Goal: Information Seeking & Learning: Find specific page/section

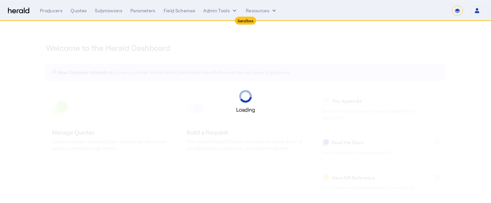
select select "*******"
select select "pfm_2v8p_herald_api"
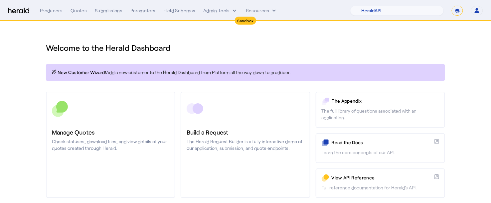
click at [459, 10] on select "**********" at bounding box center [457, 11] width 11 height 10
select select "**********"
click at [453, 6] on select "**********" at bounding box center [457, 11] width 11 height 10
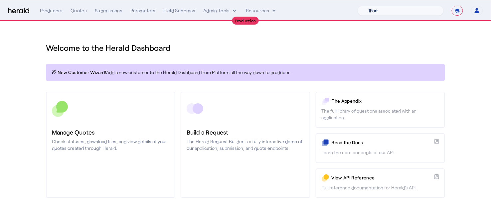
click at [420, 8] on select "1Fort Affinity Risk Arlington Roe Billy BindHQ Bunker CRC Campus Coverage Citad…" at bounding box center [401, 11] width 86 height 10
select select "pfm_8e7n_1fort"
click at [358, 6] on select "1Fort Affinity Risk Arlington Roe Billy BindHQ Bunker CRC Campus Coverage Citad…" at bounding box center [401, 11] width 86 height 10
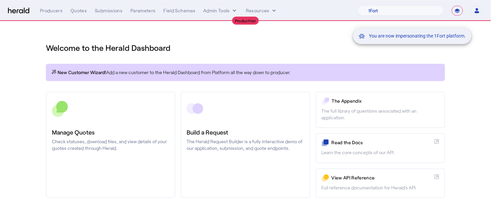
click at [81, 14] on div "You are now impersonating the 1Fort platform." at bounding box center [245, 101] width 491 height 203
click at [80, 13] on div "You are now impersonating the 1Fort platform." at bounding box center [245, 101] width 491 height 203
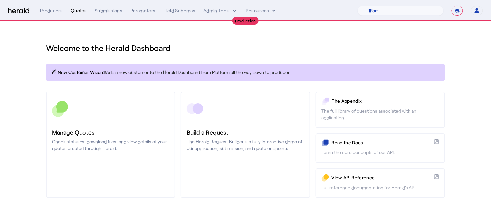
click at [80, 11] on div "Quotes" at bounding box center [79, 10] width 16 height 7
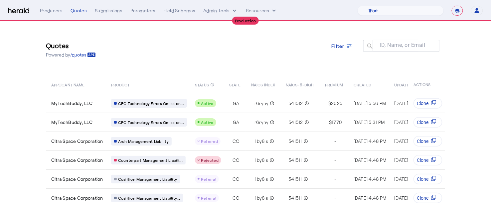
click at [255, 61] on div "Quotes Powered by /quotes Filter ID, Name, or Email search" at bounding box center [246, 50] width 400 height 30
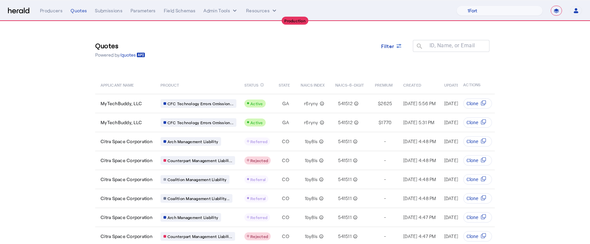
click at [404, 36] on div "Quotes Powered by /quotes Filter ID, Name, or Email search" at bounding box center [295, 50] width 400 height 30
click at [402, 43] on icon at bounding box center [399, 46] width 7 height 7
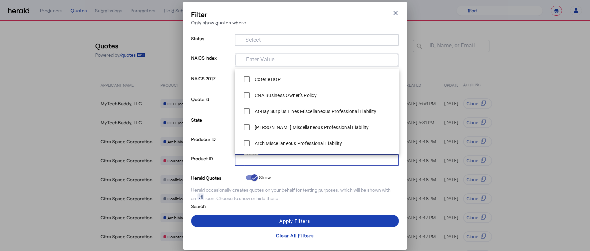
click at [289, 157] on input "Select" at bounding box center [315, 159] width 151 height 8
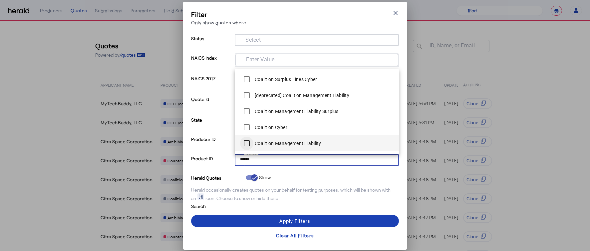
type input "******"
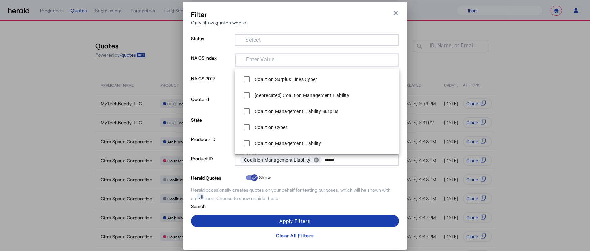
click at [299, 203] on span at bounding box center [295, 221] width 208 height 16
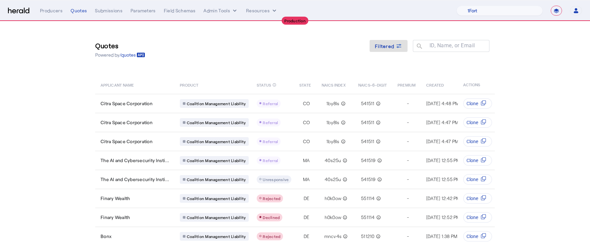
scroll to position [64, 0]
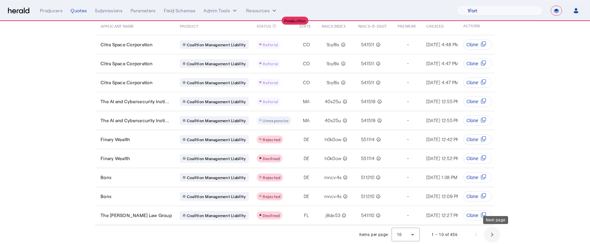
click at [491, 203] on span "Next page" at bounding box center [492, 235] width 16 height 16
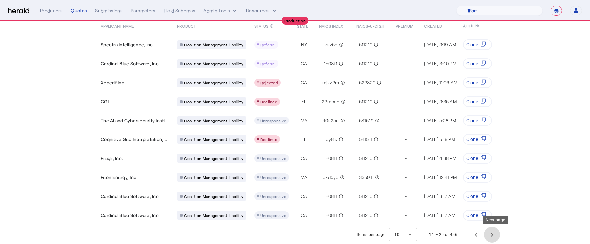
click at [491, 203] on span "Next page" at bounding box center [492, 235] width 16 height 16
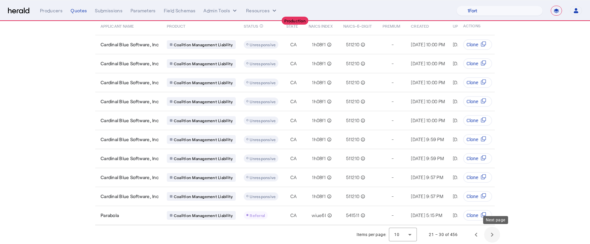
click at [491, 203] on span "Next page" at bounding box center [492, 235] width 16 height 16
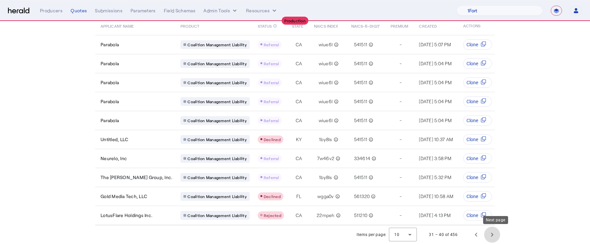
click at [491, 203] on span "Next page" at bounding box center [492, 235] width 16 height 16
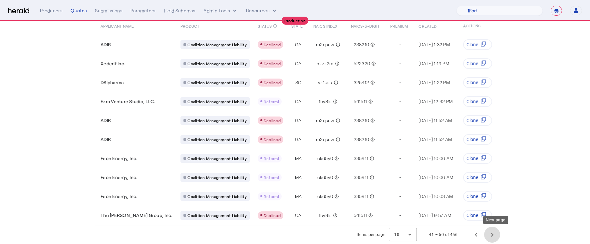
click at [491, 203] on span "Next page" at bounding box center [492, 235] width 16 height 16
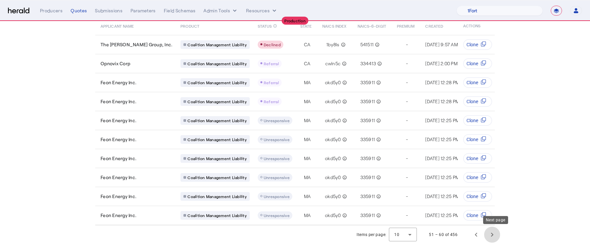
click at [491, 203] on span "Next page" at bounding box center [492, 235] width 16 height 16
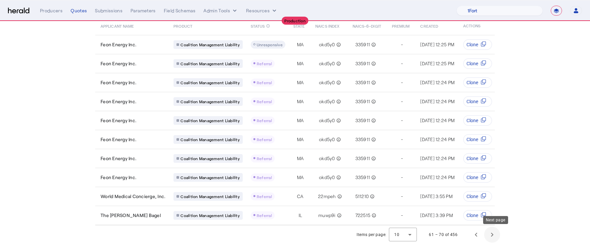
click at [491, 203] on span "Next page" at bounding box center [492, 235] width 16 height 16
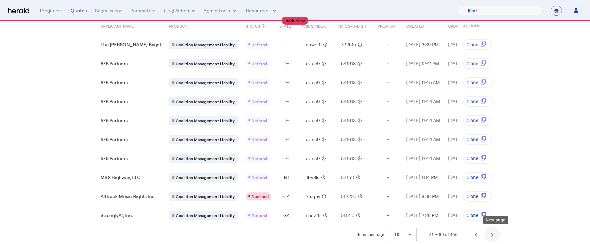
click at [491, 203] on span "Next page" at bounding box center [492, 235] width 16 height 16
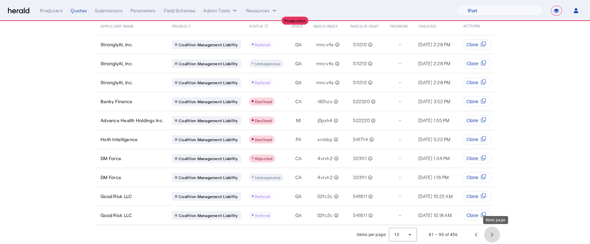
click at [491, 203] on span "Next page" at bounding box center [492, 235] width 16 height 16
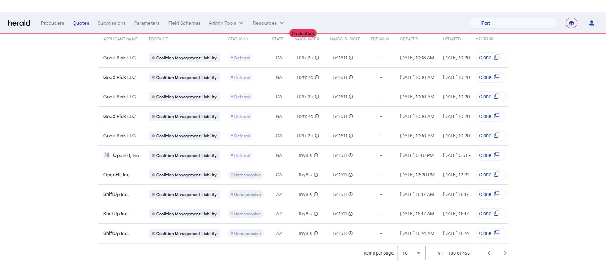
scroll to position [0, 0]
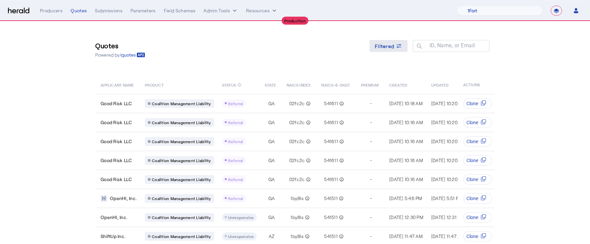
click at [398, 47] on div "Filtered" at bounding box center [388, 46] width 27 height 7
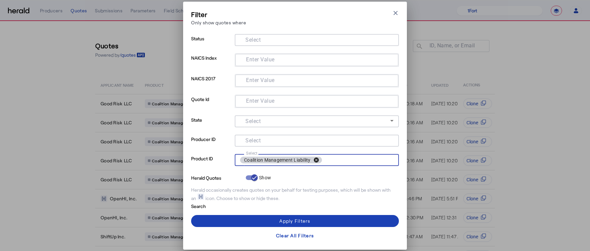
click at [317, 158] on button "cancel" at bounding box center [316, 160] width 11 height 6
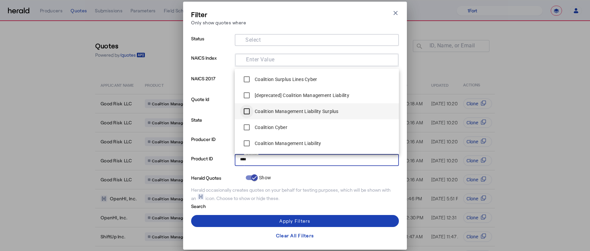
type input "****"
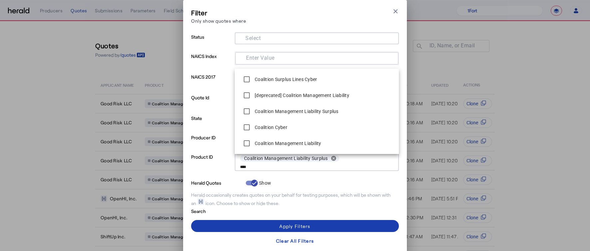
click at [309, 203] on div "Apply Filters" at bounding box center [294, 225] width 31 height 7
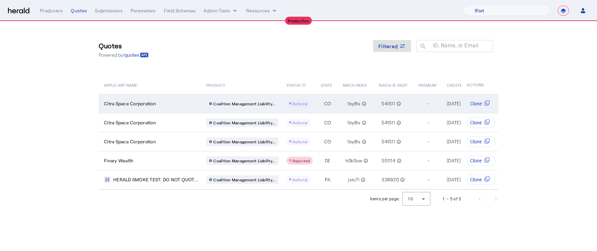
click at [169, 102] on div "Citra Space Corporation" at bounding box center [151, 103] width 94 height 7
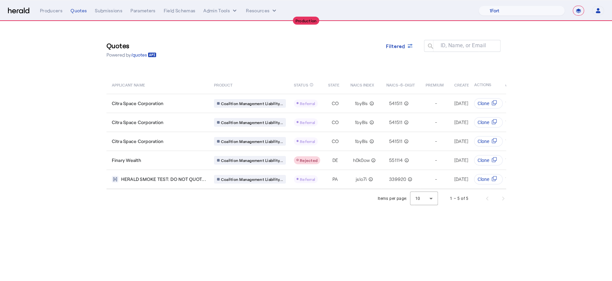
click at [21, 14] on div "**********" at bounding box center [306, 11] width 596 height 10
click at [20, 11] on img at bounding box center [18, 11] width 21 height 6
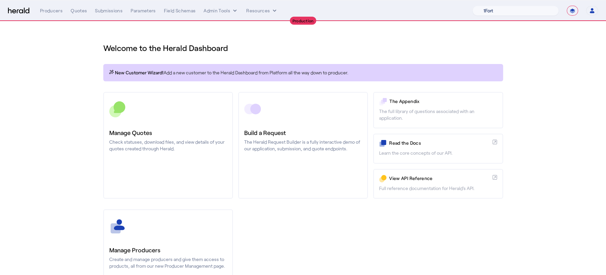
click at [491, 10] on select "1Fort Affinity Risk Arlington Roe Billy BindHQ Bunker CRC Campus Coverage Citad…" at bounding box center [515, 11] width 86 height 10
select select "pfm_h3db_crc"
click at [472, 6] on select "1Fort Affinity Risk Arlington Roe Billy BindHQ Bunker CRC Campus Coverage Citad…" at bounding box center [515, 11] width 86 height 10
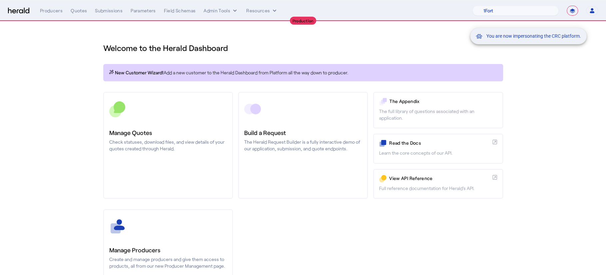
click at [56, 60] on div "You are now impersonating the CRC platform." at bounding box center [303, 137] width 606 height 275
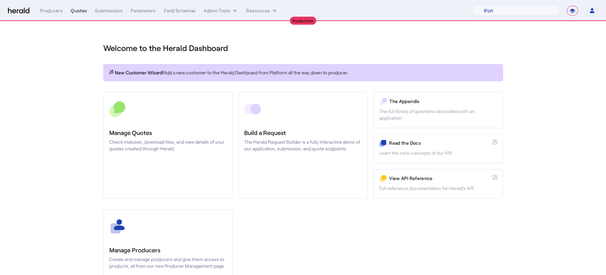
click at [80, 11] on div "Quotes" at bounding box center [79, 10] width 16 height 7
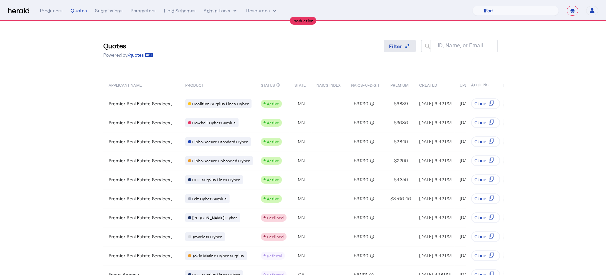
click at [402, 44] on span "Filter" at bounding box center [395, 46] width 13 height 7
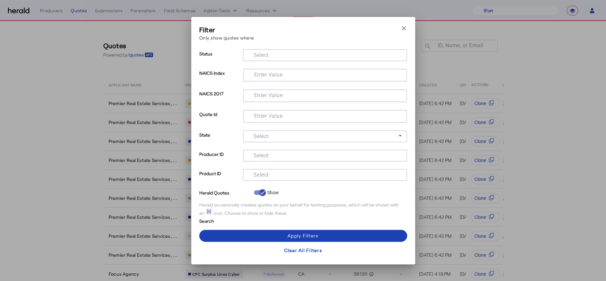
click at [310, 171] on input "Select" at bounding box center [323, 174] width 151 height 8
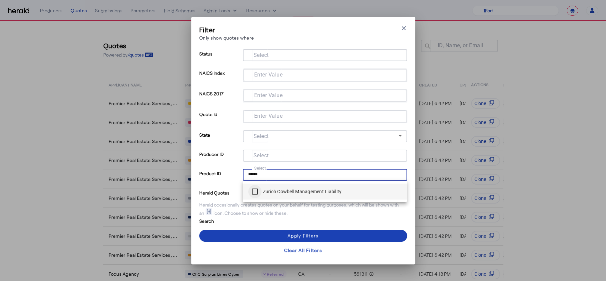
type input "******"
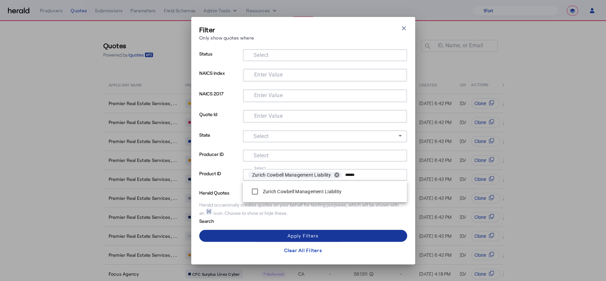
click at [289, 203] on span at bounding box center [303, 236] width 208 height 16
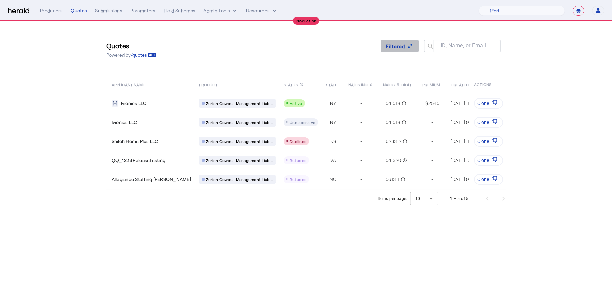
click at [399, 43] on span "Filtered" at bounding box center [395, 46] width 19 height 7
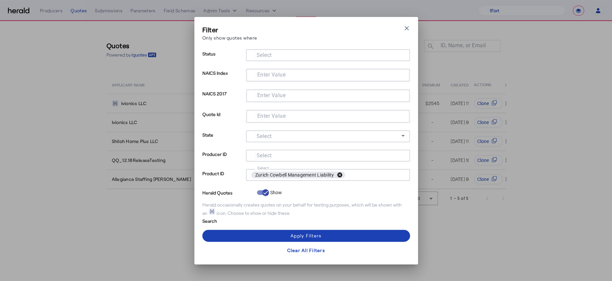
click at [342, 172] on button "cancel" at bounding box center [339, 175] width 11 height 6
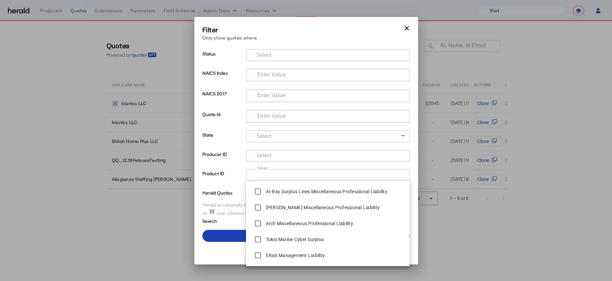
click at [405, 28] on icon "button" at bounding box center [407, 28] width 7 height 7
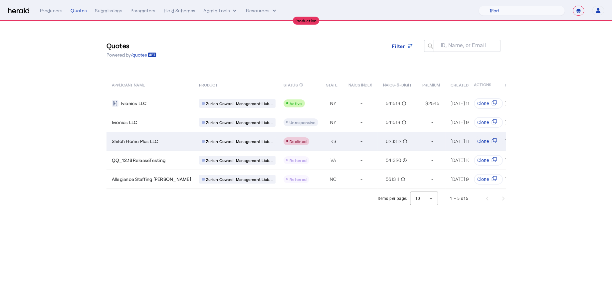
click at [343, 141] on td "-" at bounding box center [360, 141] width 35 height 19
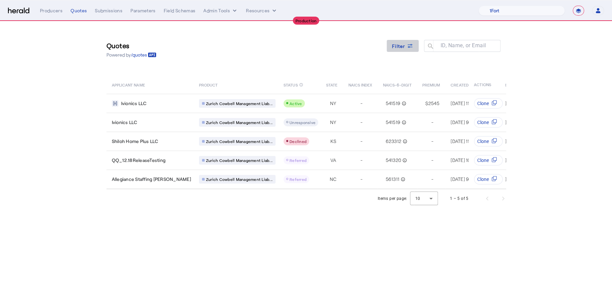
click at [417, 41] on span at bounding box center [403, 46] width 32 height 16
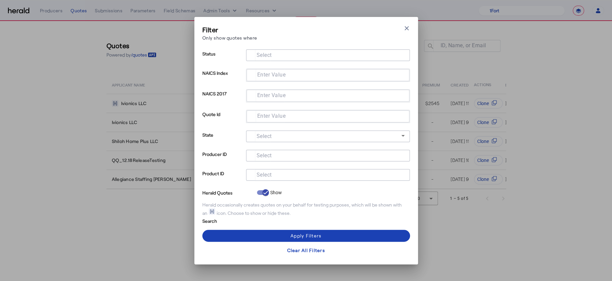
click at [291, 179] on div at bounding box center [327, 175] width 153 height 12
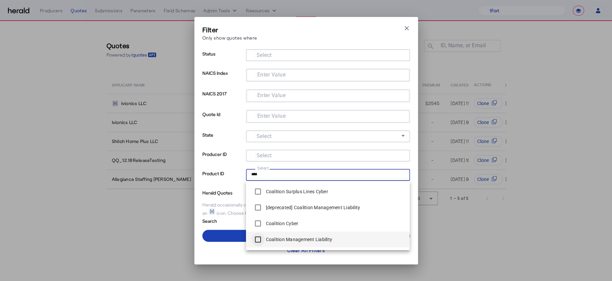
type input "****"
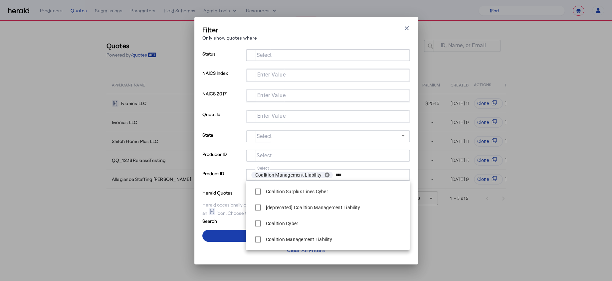
click at [232, 203] on span at bounding box center [306, 236] width 208 height 16
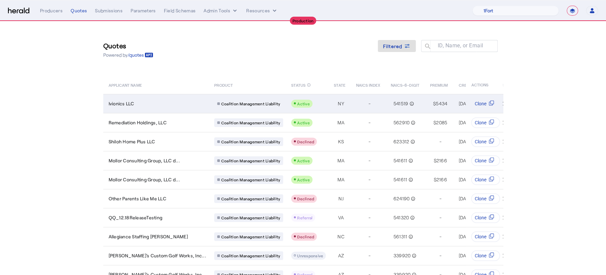
click at [166, 106] on div "Ivionics LLC" at bounding box center [158, 103] width 98 height 7
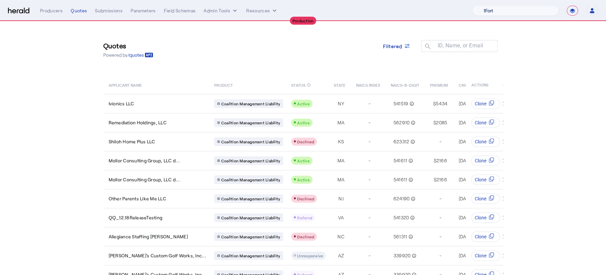
click at [491, 12] on select "1Fort Affinity Risk Arlington Roe Billy BindHQ Bunker CRC Campus Coverage Citad…" at bounding box center [515, 11] width 86 height 10
select select "pfm_md8s_semsee"
click at [472, 6] on select "1Fort Affinity Risk Arlington Roe Billy BindHQ Bunker CRC Campus Coverage Citad…" at bounding box center [515, 11] width 86 height 10
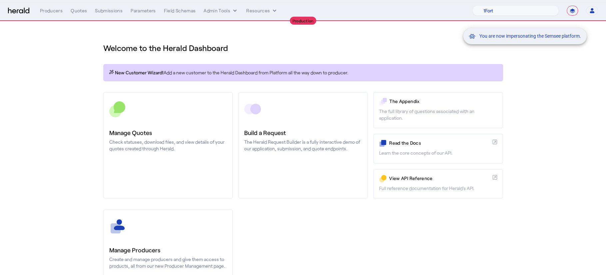
click at [84, 15] on div "You are now impersonating the Semsee platform." at bounding box center [303, 137] width 606 height 275
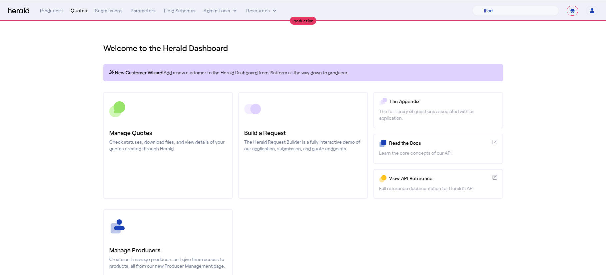
click at [79, 12] on div "Quotes" at bounding box center [79, 10] width 16 height 7
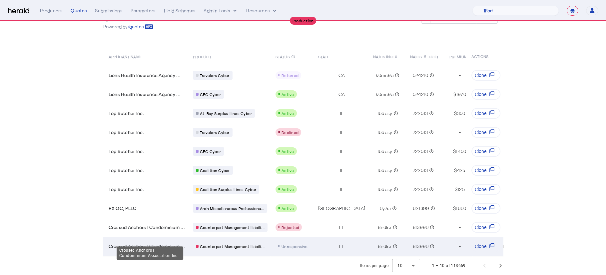
click at [170, 203] on span "Crossed Anchors I Condominium ..." at bounding box center [147, 246] width 76 height 7
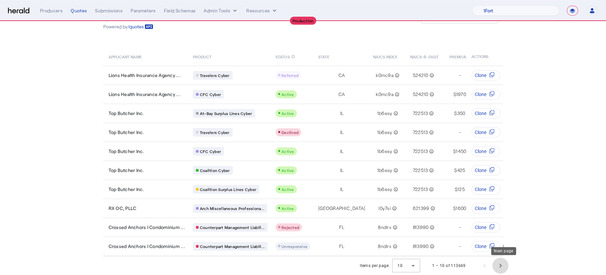
click at [491, 203] on span "Next page" at bounding box center [500, 265] width 16 height 16
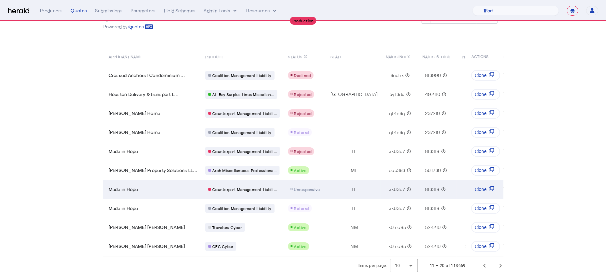
click at [330, 186] on div "HI" at bounding box center [353, 189] width 47 height 7
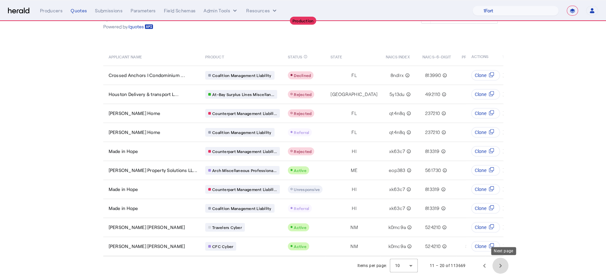
click at [491, 203] on span "Next page" at bounding box center [500, 265] width 16 height 16
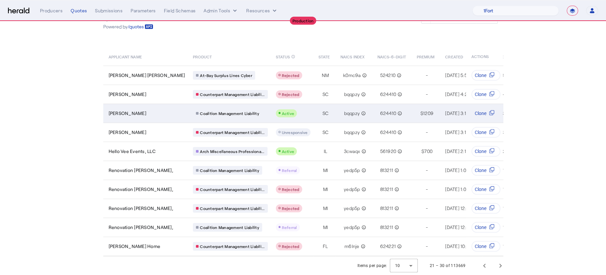
click at [166, 112] on td "Sylvia Blassengale" at bounding box center [145, 113] width 85 height 19
click at [162, 112] on td "Sylvia Blassengale" at bounding box center [145, 113] width 85 height 19
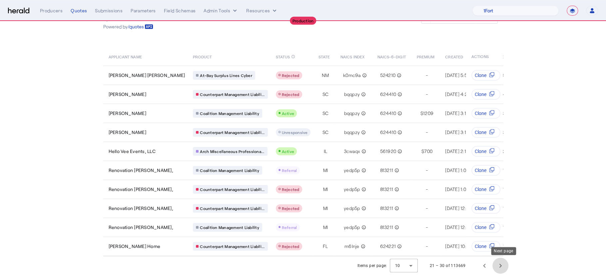
click at [491, 203] on span "Next page" at bounding box center [500, 265] width 16 height 16
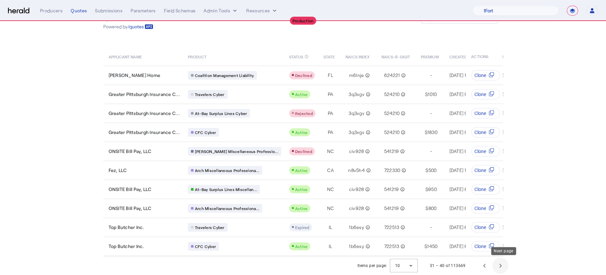
click at [491, 203] on span "Next page" at bounding box center [500, 265] width 16 height 16
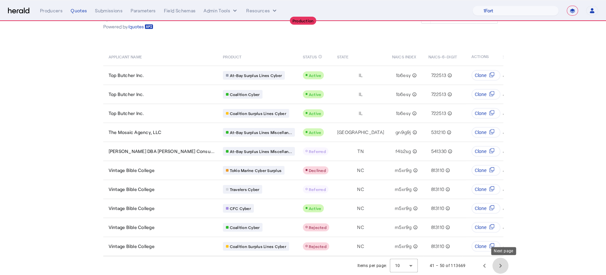
click at [491, 203] on span "Next page" at bounding box center [500, 265] width 16 height 16
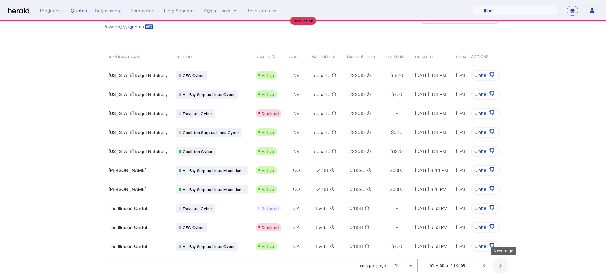
click at [491, 203] on span "Next page" at bounding box center [500, 265] width 16 height 16
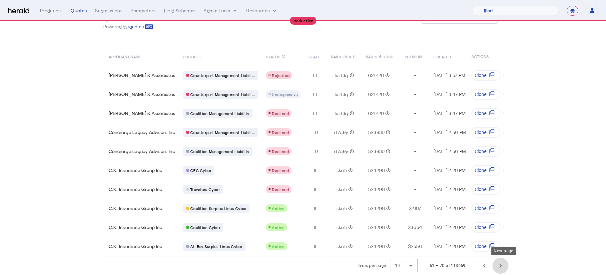
click at [491, 203] on span "Next page" at bounding box center [500, 265] width 16 height 16
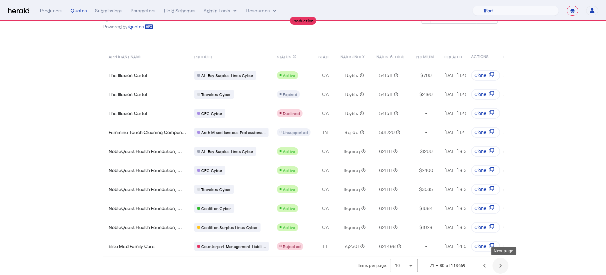
click at [491, 203] on span "Next page" at bounding box center [500, 265] width 16 height 16
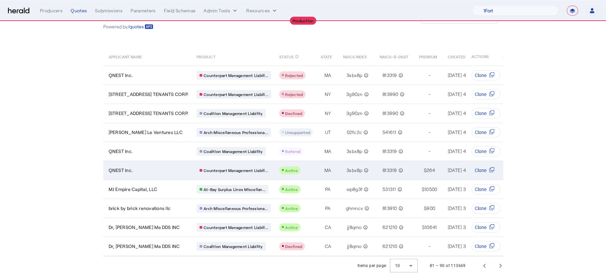
click at [315, 165] on td "MA" at bounding box center [326, 169] width 22 height 19
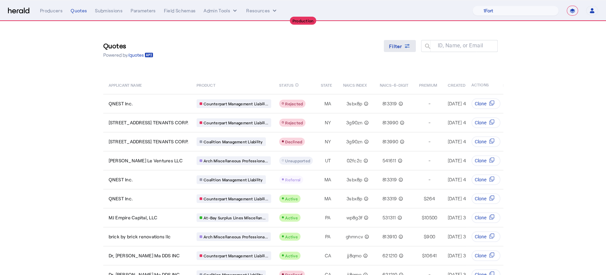
click at [399, 45] on span "Filter" at bounding box center [395, 46] width 13 height 7
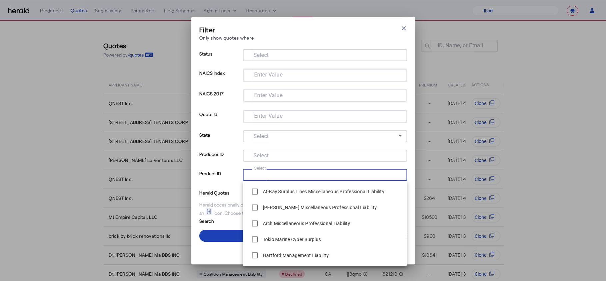
click at [291, 172] on input "Select" at bounding box center [323, 174] width 151 height 8
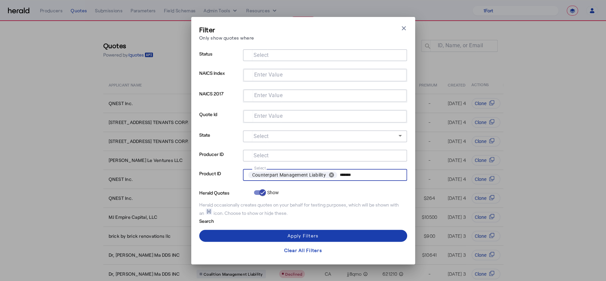
type input "*******"
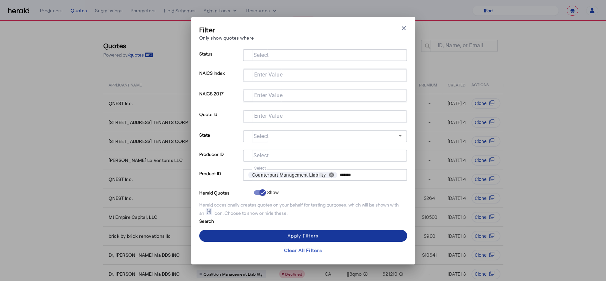
click at [307, 203] on div "Apply Filters" at bounding box center [302, 235] width 31 height 7
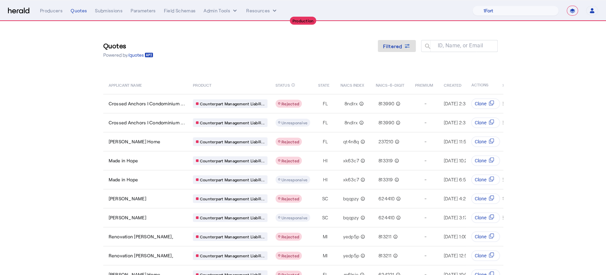
scroll to position [34, 0]
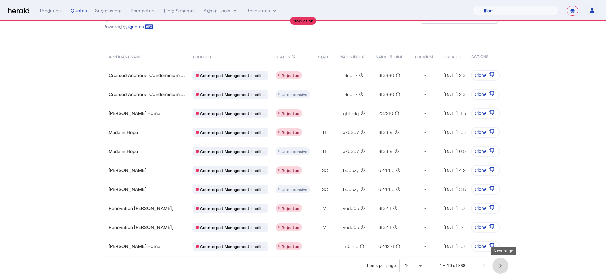
click at [491, 203] on span "Next page" at bounding box center [500, 265] width 16 height 16
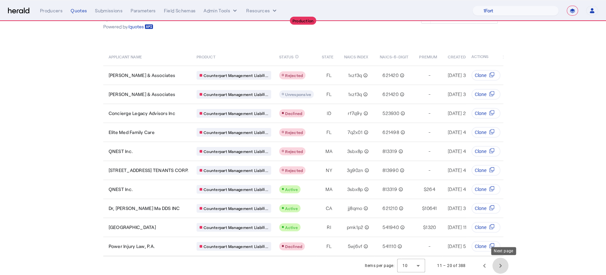
click at [491, 203] on span "Next page" at bounding box center [500, 265] width 16 height 16
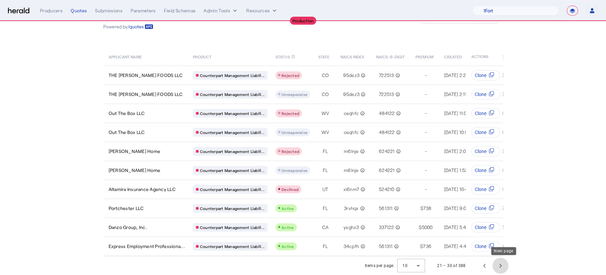
click at [491, 203] on span "Next page" at bounding box center [500, 265] width 16 height 16
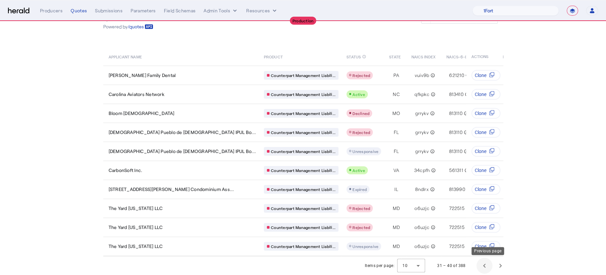
click at [487, 203] on span "Previous page" at bounding box center [484, 265] width 16 height 16
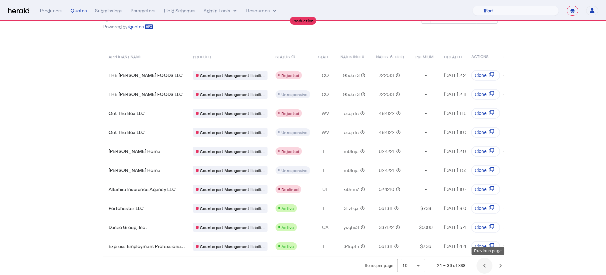
click at [487, 203] on span "Previous page" at bounding box center [484, 265] width 16 height 16
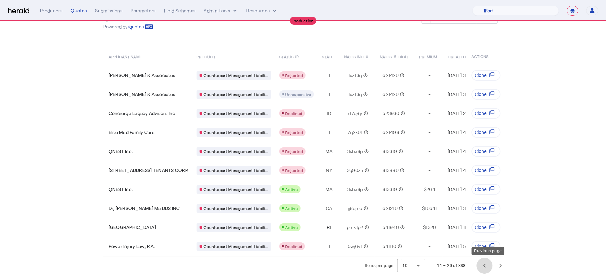
click at [487, 203] on span "Previous page" at bounding box center [484, 265] width 16 height 16
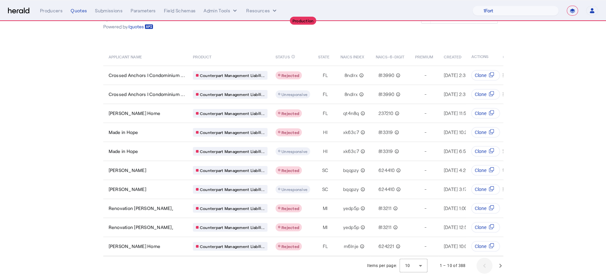
click at [487, 203] on div "1 – 10 of 388" at bounding box center [469, 265] width 77 height 16
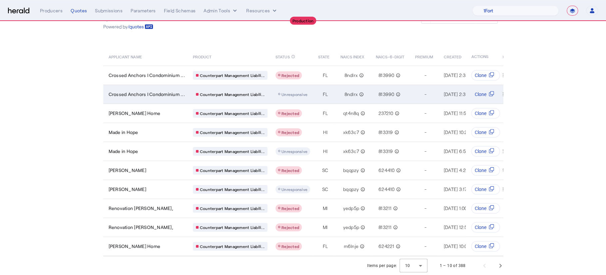
click at [322, 91] on div "FL" at bounding box center [325, 94] width 14 height 7
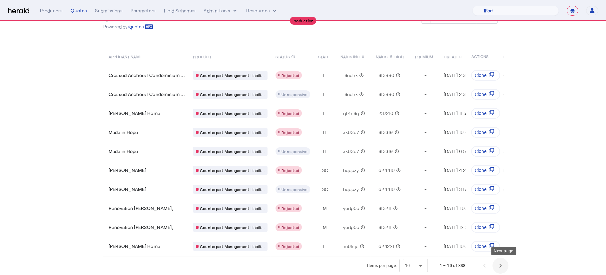
click at [491, 203] on span "Next page" at bounding box center [500, 265] width 16 height 16
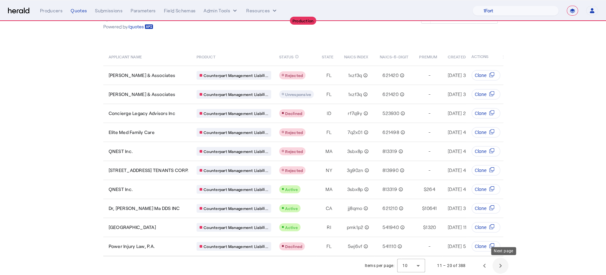
click at [491, 203] on span "Next page" at bounding box center [500, 265] width 16 height 16
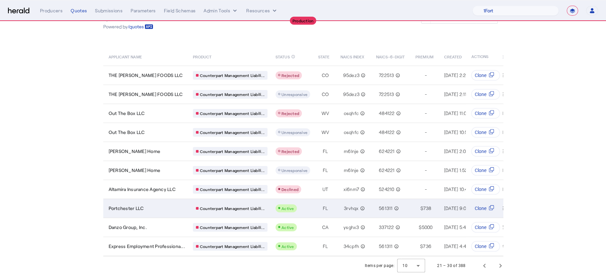
click at [157, 203] on div "Portchester LLC" at bounding box center [147, 208] width 76 height 7
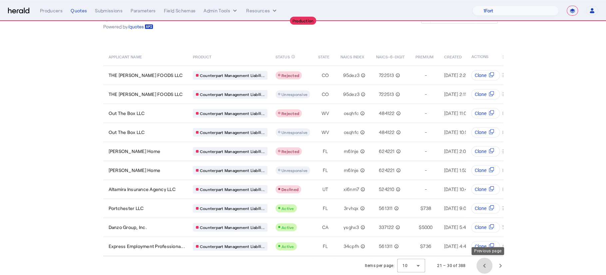
click at [484, 203] on span "Previous page" at bounding box center [484, 265] width 16 height 16
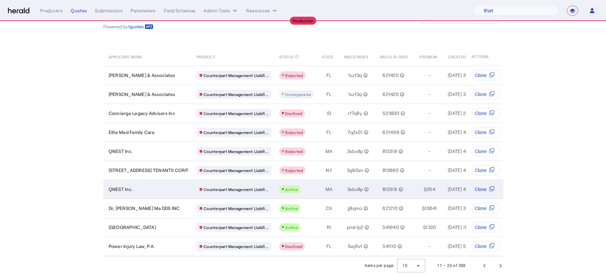
click at [177, 186] on div "QNEST Inc." at bounding box center [149, 189] width 80 height 7
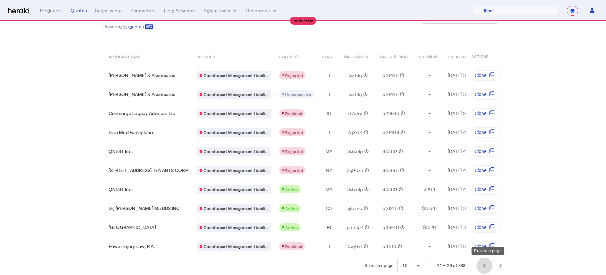
click at [486, 203] on span "Previous page" at bounding box center [484, 265] width 16 height 16
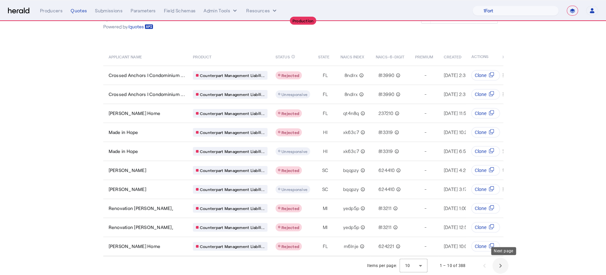
click at [491, 203] on span "Next page" at bounding box center [500, 265] width 16 height 16
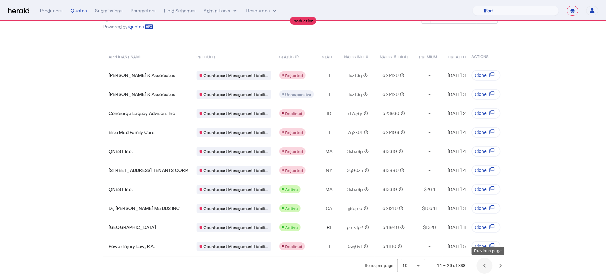
click at [486, 203] on span "Previous page" at bounding box center [484, 265] width 16 height 16
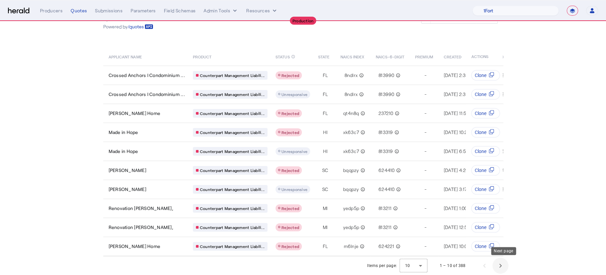
click at [491, 203] on span "Next page" at bounding box center [500, 265] width 16 height 16
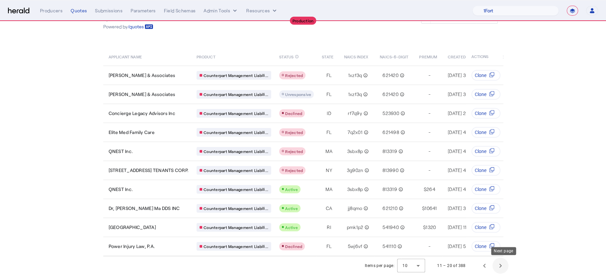
click at [491, 203] on span "Next page" at bounding box center [500, 265] width 16 height 16
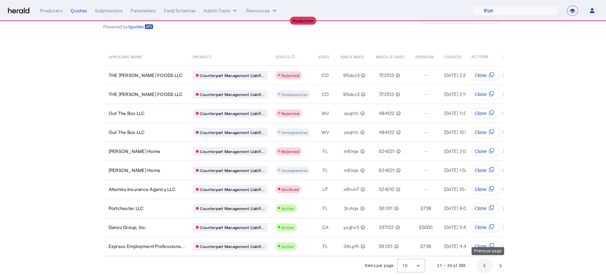
click at [480, 203] on span "Previous page" at bounding box center [484, 265] width 16 height 16
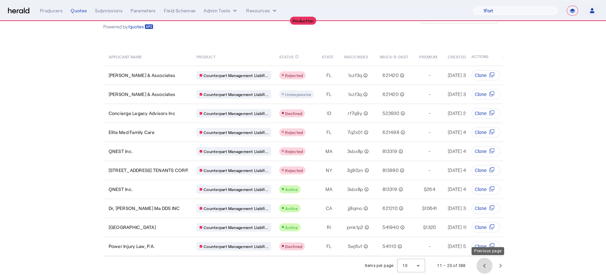
click at [483, 203] on span "Previous page" at bounding box center [484, 265] width 16 height 16
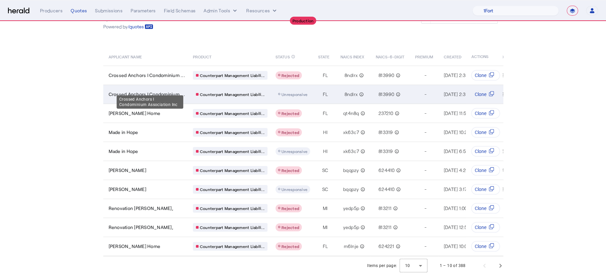
click at [185, 91] on span "Crossed Anchors I Condominium ..." at bounding box center [147, 94] width 76 height 7
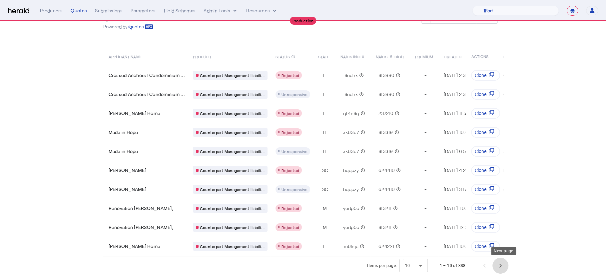
click at [491, 203] on span "Next page" at bounding box center [500, 265] width 16 height 16
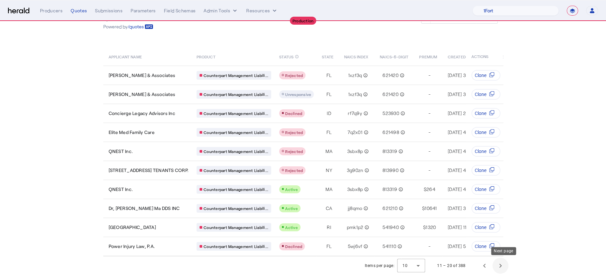
click at [491, 203] on span "Next page" at bounding box center [500, 265] width 16 height 16
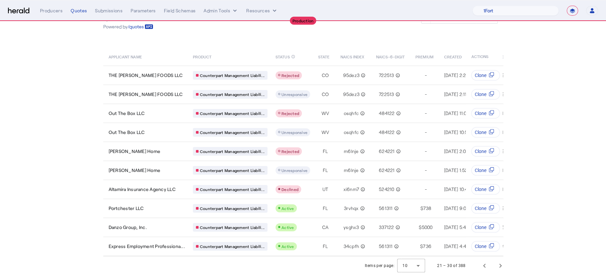
scroll to position [0, 0]
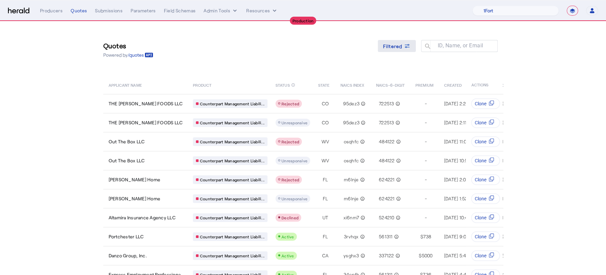
click at [401, 40] on span at bounding box center [397, 46] width 38 height 16
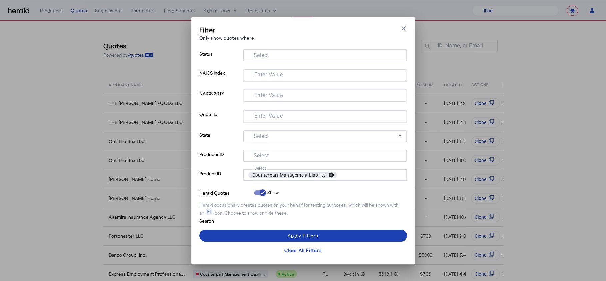
click at [334, 176] on button "cancel" at bounding box center [331, 175] width 11 height 6
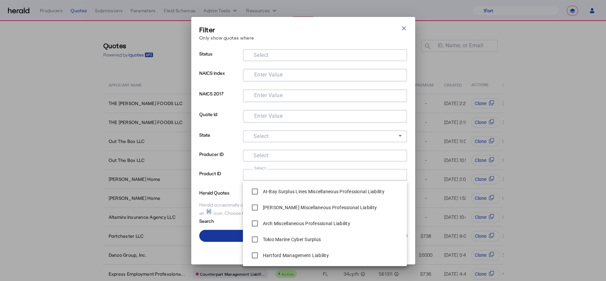
click at [219, 203] on span at bounding box center [303, 236] width 208 height 16
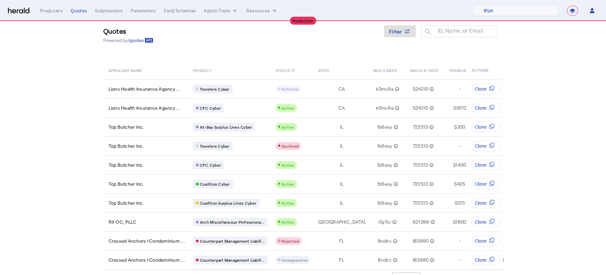
scroll to position [34, 0]
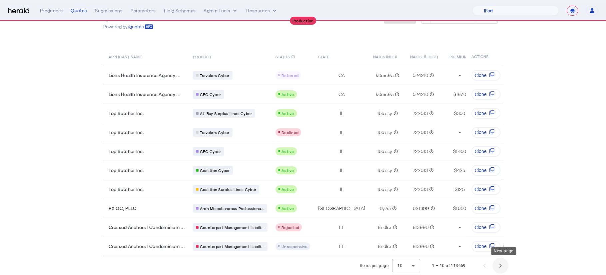
click at [491, 203] on span "Next page" at bounding box center [500, 265] width 16 height 16
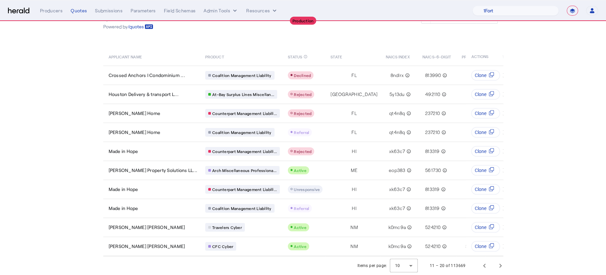
scroll to position [0, 0]
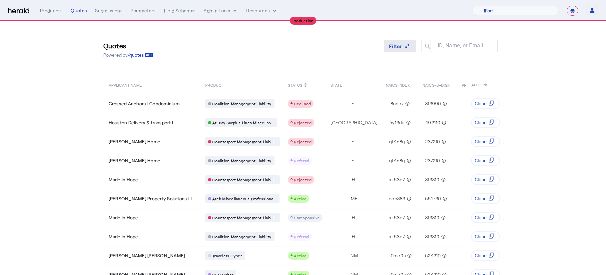
click at [410, 44] on icon at bounding box center [407, 46] width 7 height 7
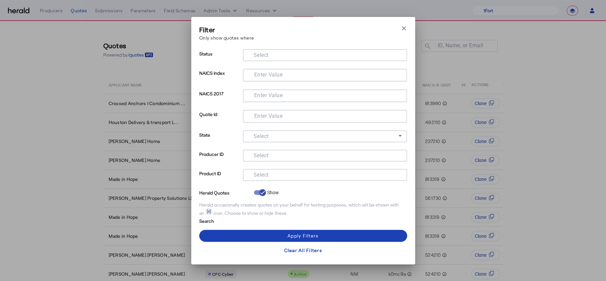
click at [325, 176] on input "Select" at bounding box center [323, 174] width 151 height 8
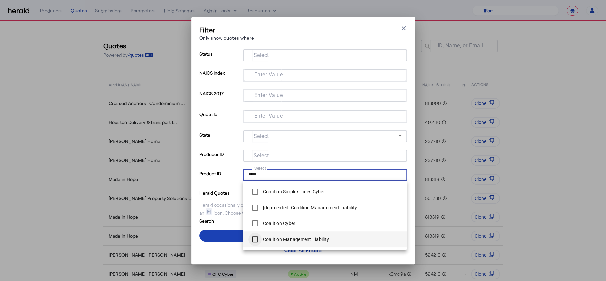
type input "*****"
click at [225, 203] on span at bounding box center [303, 236] width 208 height 16
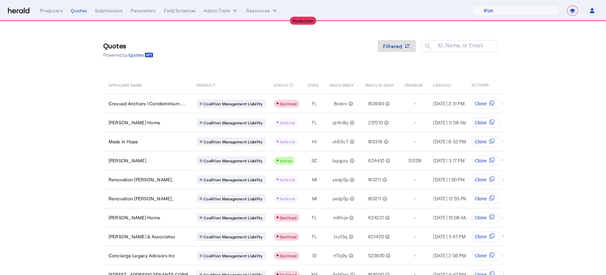
scroll to position [34, 0]
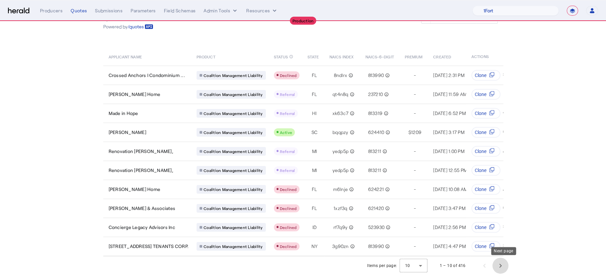
click at [491, 203] on span "Next page" at bounding box center [500, 265] width 16 height 16
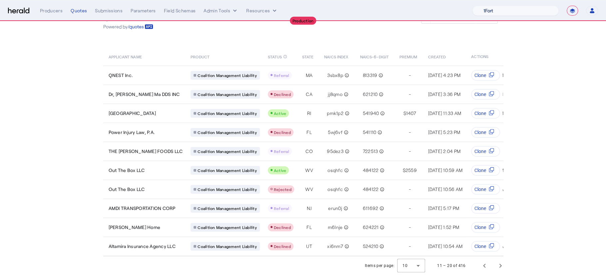
click at [491, 14] on select "1Fort Affinity Risk Arlington Roe Billy BindHQ Bunker CRC Campus Coverage Citad…" at bounding box center [515, 11] width 86 height 10
select select "pfm_z9k1_growthmill"
click at [472, 6] on select "1Fort Affinity Risk Arlington Roe Billy BindHQ Bunker CRC Campus Coverage Citad…" at bounding box center [515, 11] width 86 height 10
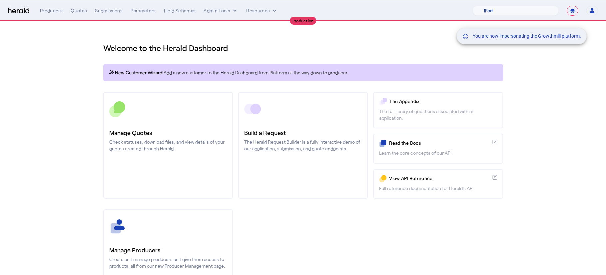
click at [79, 6] on div "You are now impersonating the Growthmill platform." at bounding box center [303, 137] width 606 height 275
click at [79, 8] on div "You are now impersonating the Growthmill platform." at bounding box center [303, 137] width 606 height 275
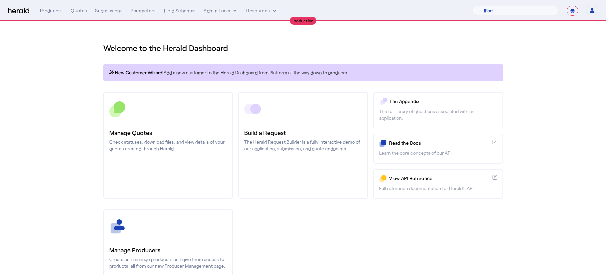
click at [79, 12] on div "Quotes" at bounding box center [79, 10] width 16 height 7
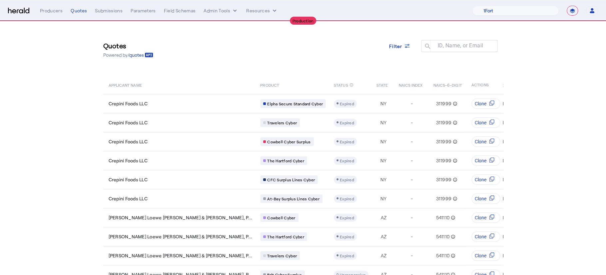
click at [323, 68] on div "Quotes Powered by /quotes Filter ID, Name, or Email search APPLICANT NAME PRODU…" at bounding box center [303, 152] width 426 height 263
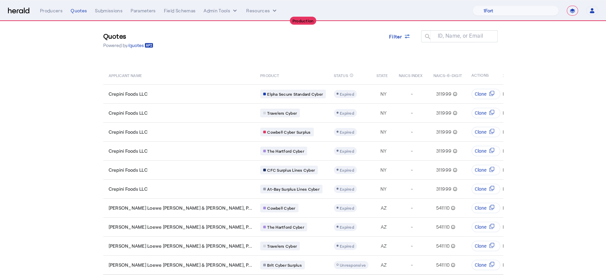
scroll to position [10, 7]
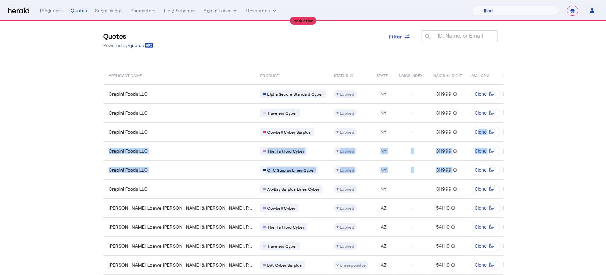
drag, startPoint x: 605, startPoint y: 131, endPoint x: 605, endPoint y: 164, distance: 33.0
click at [491, 164] on section "Quotes Powered by /quotes Filter ID, Name, or Email search APPLICANT NAME PRODU…" at bounding box center [303, 153] width 606 height 282
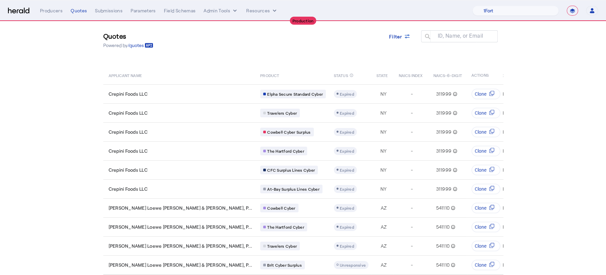
click at [491, 167] on section "Quotes Powered by /quotes Filter ID, Name, or Email search APPLICANT NAME PRODU…" at bounding box center [303, 153] width 606 height 282
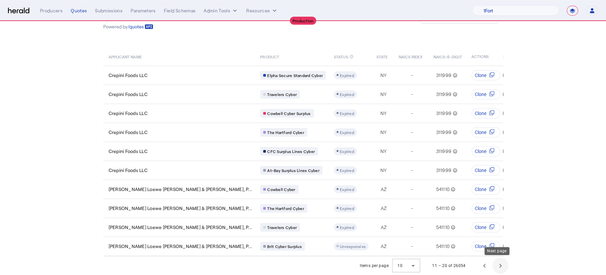
click at [491, 203] on span "Next page" at bounding box center [500, 265] width 16 height 16
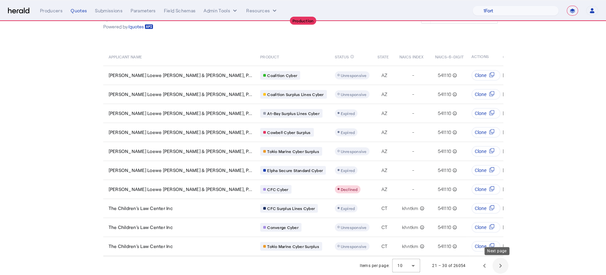
click at [491, 203] on span "Next page" at bounding box center [500, 265] width 16 height 16
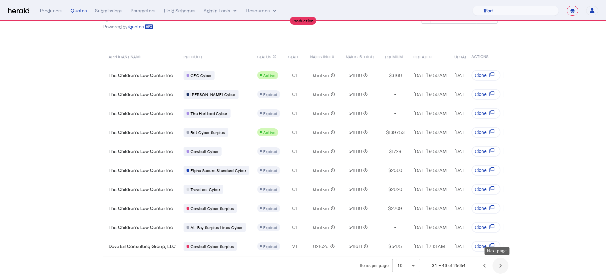
click at [491, 203] on span "Next page" at bounding box center [500, 265] width 16 height 16
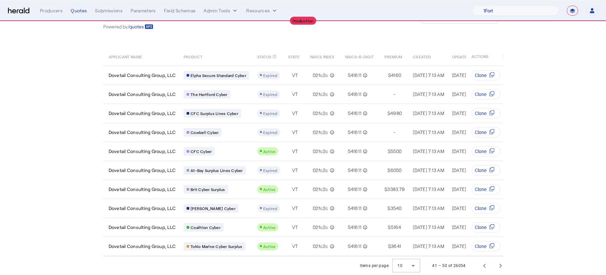
scroll to position [0, 7]
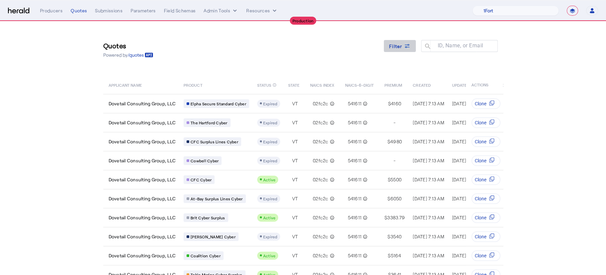
click at [402, 42] on span at bounding box center [400, 46] width 32 height 16
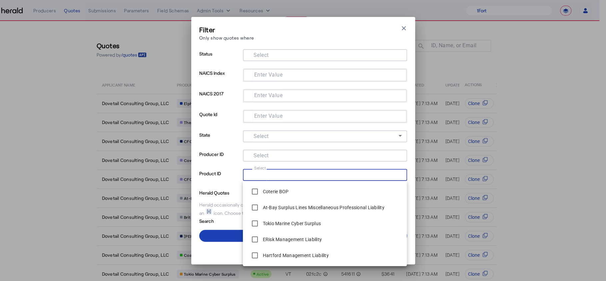
click at [276, 172] on input "Select" at bounding box center [323, 174] width 151 height 8
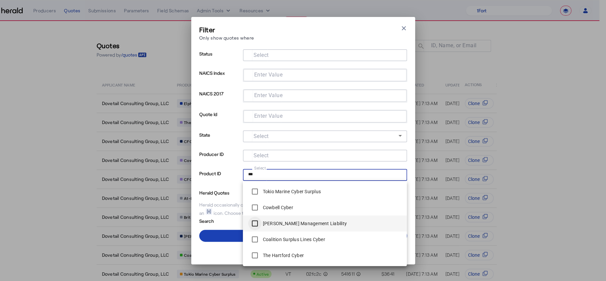
type input "***"
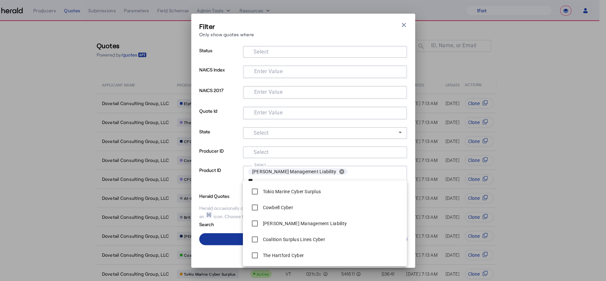
click at [234, 203] on span at bounding box center [303, 239] width 208 height 16
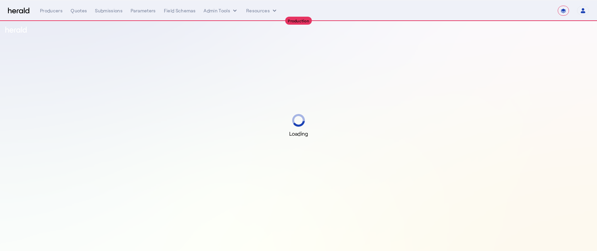
select select "**********"
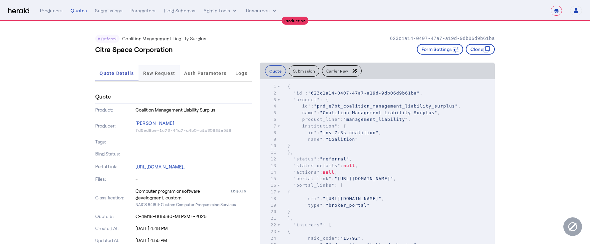
click at [160, 77] on span "Raw Request" at bounding box center [159, 73] width 32 height 16
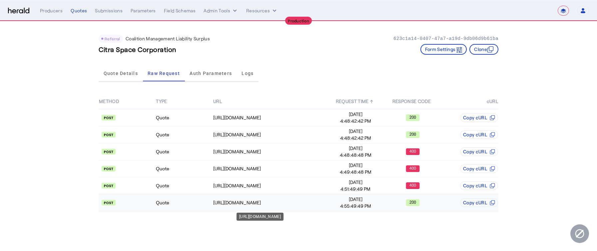
click at [285, 196] on td "https://distribution-api.coalitioninc.com/v2/submissions/42ad7220-fb72-4880-baf…" at bounding box center [270, 202] width 114 height 17
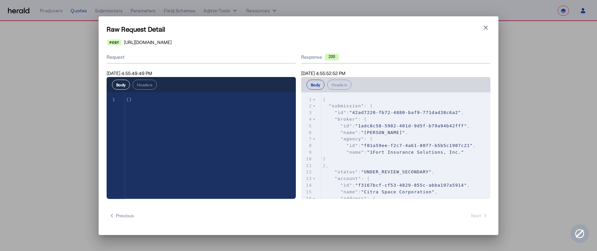
click at [399, 168] on pre "}," at bounding box center [405, 165] width 169 height 7
type textarea "**"
click at [399, 168] on pre "}," at bounding box center [405, 165] width 169 height 7
click at [420, 168] on pre "}," at bounding box center [405, 165] width 169 height 7
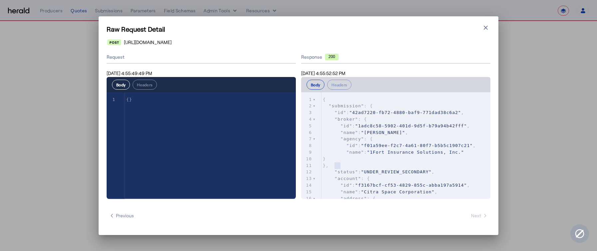
type textarea "**"
click at [420, 168] on pre "}," at bounding box center [405, 165] width 169 height 7
click at [420, 172] on span ""UNDER_REVIEW_SECONDARY"" at bounding box center [396, 171] width 71 height 5
type textarea "**********"
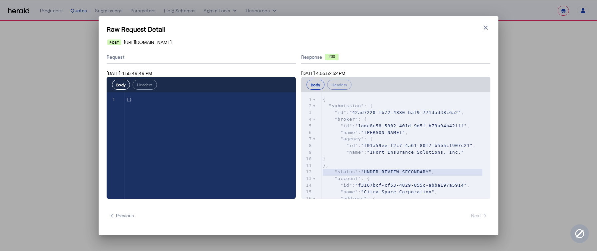
click at [420, 172] on span ""UNDER_REVIEW_SECONDARY"" at bounding box center [396, 171] width 71 height 5
click at [425, 174] on span ""UNDER_REVIEW_SECONDARY"" at bounding box center [396, 171] width 71 height 5
type textarea "**********"
click at [425, 174] on span ""UNDER_REVIEW_SECONDARY"" at bounding box center [396, 171] width 71 height 5
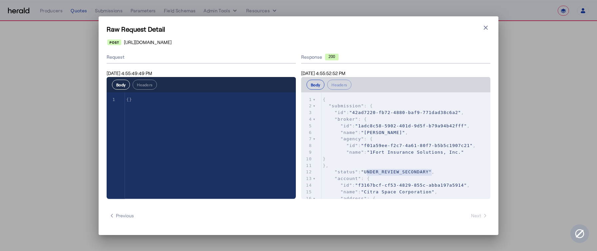
click at [487, 35] on div "**********" at bounding box center [299, 125] width 400 height 218
click at [487, 31] on button "Close modal" at bounding box center [485, 27] width 9 height 9
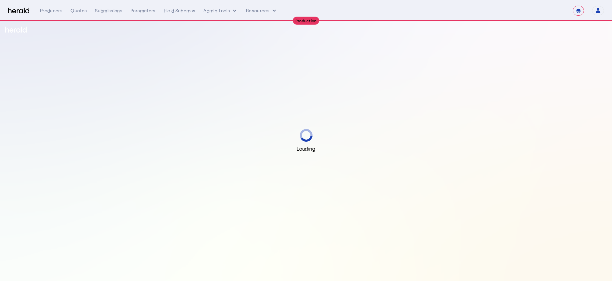
select select "**********"
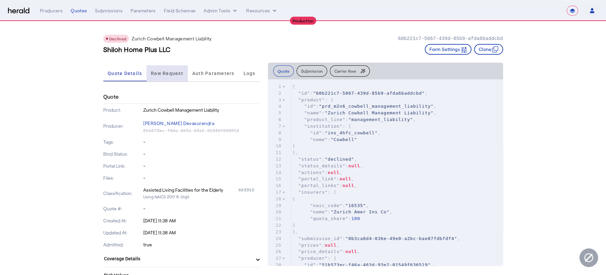
click at [169, 72] on span "Raw Request" at bounding box center [167, 73] width 32 height 5
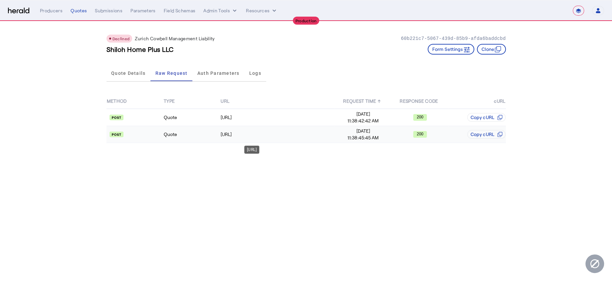
click at [261, 128] on td "https://api.cowbellcyber.ai/api/quote/v3/da/quote" at bounding box center [277, 134] width 114 height 17
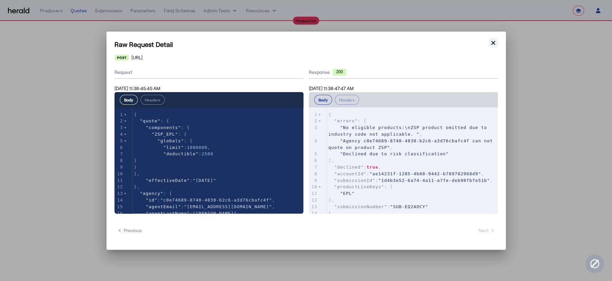
click at [496, 44] on icon "button" at bounding box center [493, 43] width 7 height 7
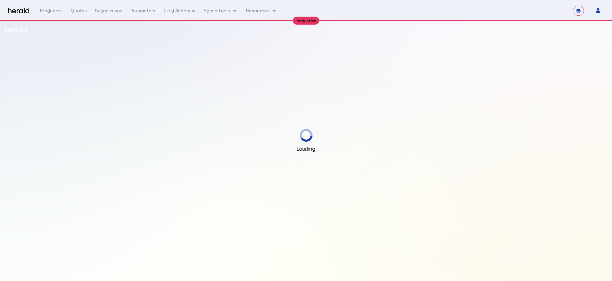
select select "**********"
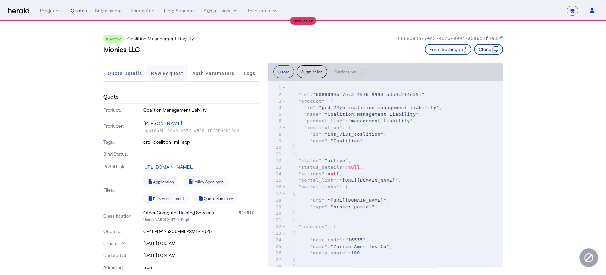
click at [158, 71] on span "Raw Request" at bounding box center [167, 73] width 32 height 5
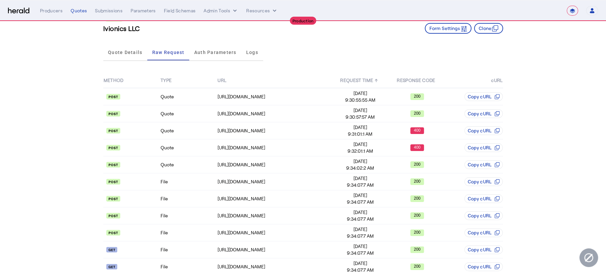
scroll to position [21, 0]
click at [184, 166] on td "Quote" at bounding box center [188, 164] width 57 height 17
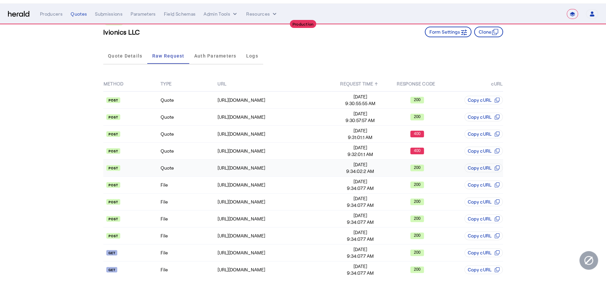
scroll to position [0, 0]
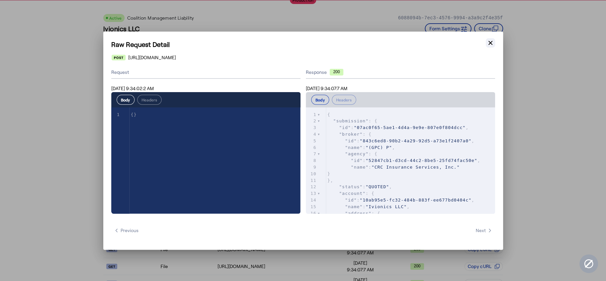
click at [489, 41] on icon "button" at bounding box center [490, 43] width 7 height 7
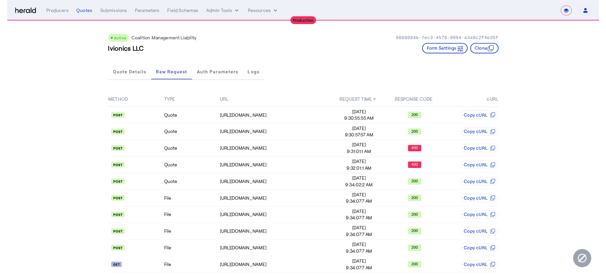
scroll to position [21, 0]
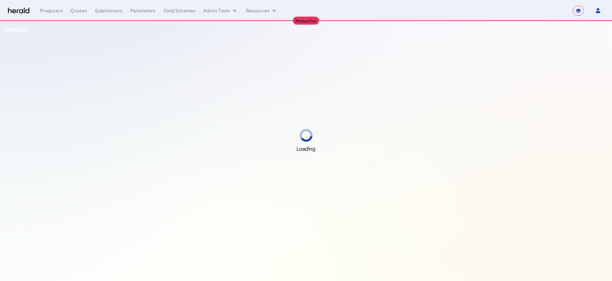
select select "**********"
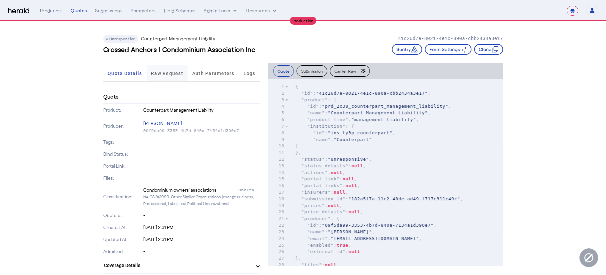
click at [177, 79] on span "Raw Request" at bounding box center [167, 73] width 32 height 16
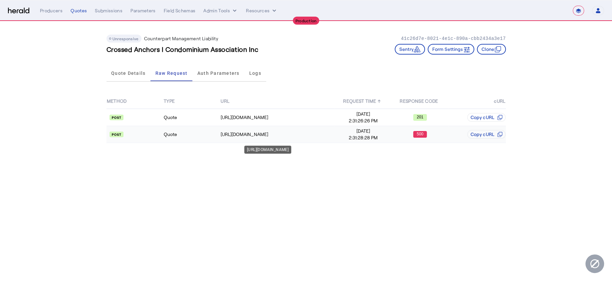
click at [289, 131] on div "https://api.yourcounterpart.com/partners/v1/application/b8c15582-b9eb-4bb5-8536…" at bounding box center [278, 134] width 114 height 7
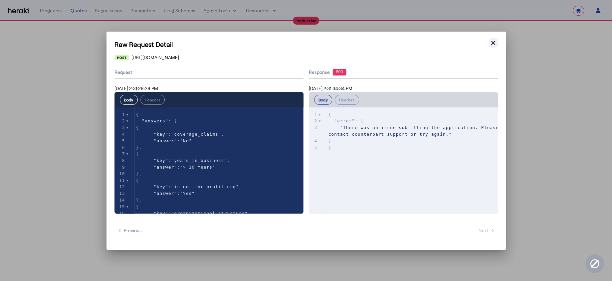
click at [491, 43] on icon "button" at bounding box center [493, 43] width 7 height 7
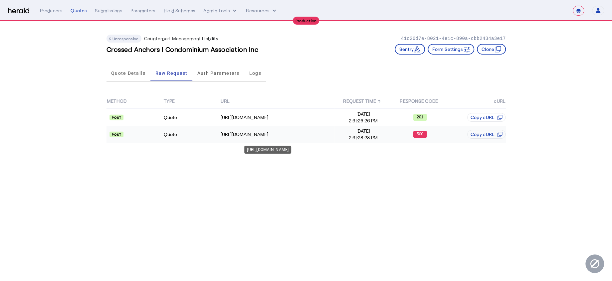
click at [309, 135] on div "https://api.yourcounterpart.com/partners/v1/application/b8c15582-b9eb-4bb5-8536…" at bounding box center [278, 134] width 114 height 7
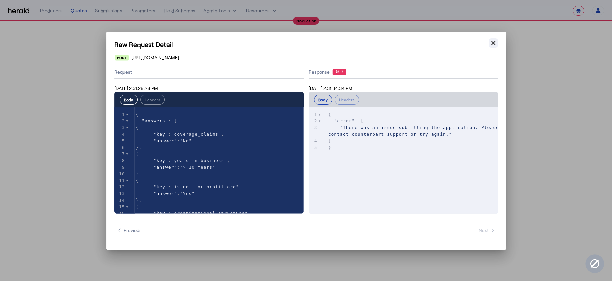
click at [495, 43] on icon "button" at bounding box center [493, 43] width 7 height 7
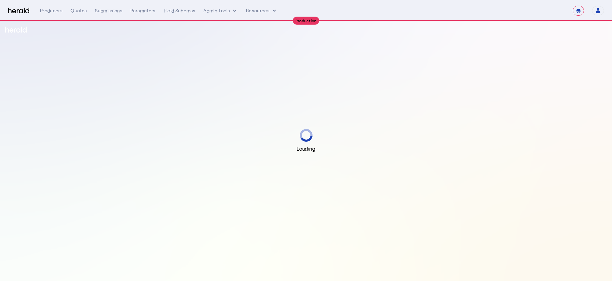
select select "**********"
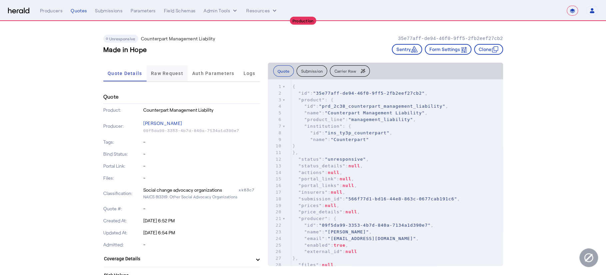
click at [174, 72] on span "Raw Request" at bounding box center [167, 73] width 32 height 5
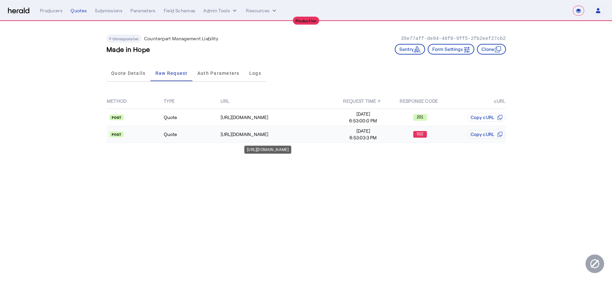
click at [307, 138] on td "[URL][DOMAIN_NAME]" at bounding box center [277, 134] width 114 height 17
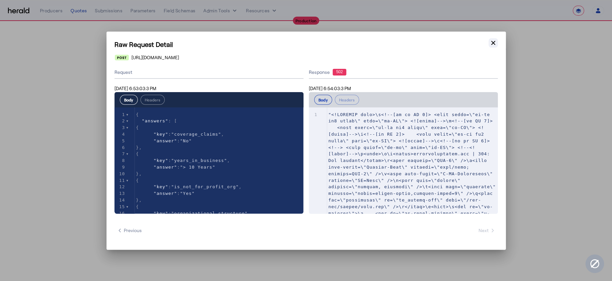
click at [491, 43] on icon "button" at bounding box center [493, 43] width 7 height 7
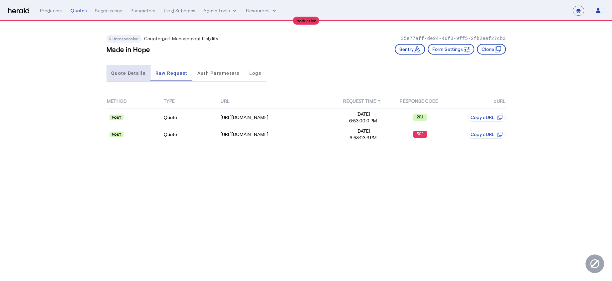
click at [131, 73] on span "Quote Details" at bounding box center [128, 73] width 34 height 5
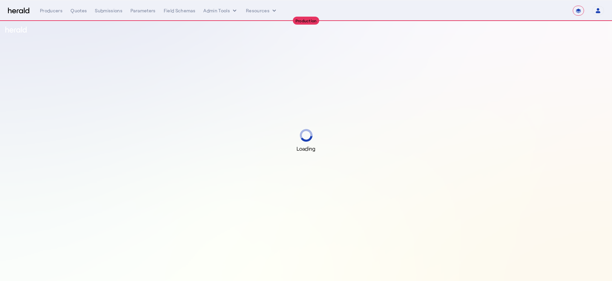
select select "**********"
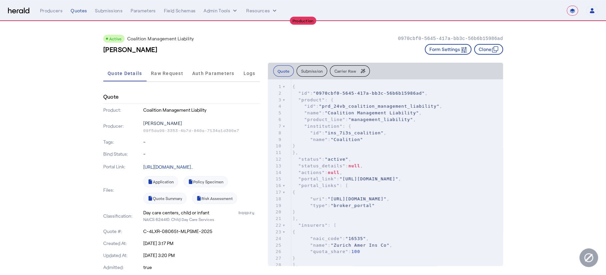
click at [159, 122] on p "[PERSON_NAME]" at bounding box center [201, 123] width 117 height 9
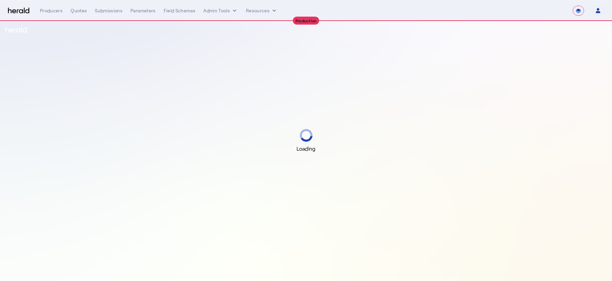
select select "**********"
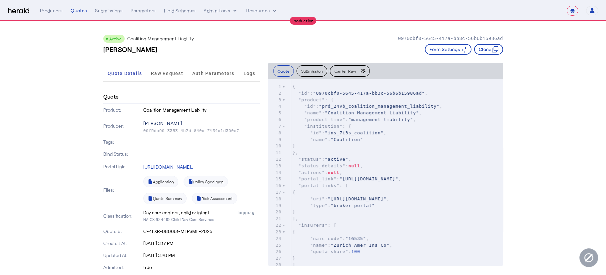
click at [166, 121] on p "[PERSON_NAME]" at bounding box center [201, 123] width 117 height 9
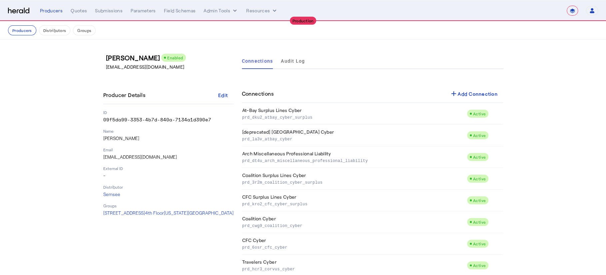
click at [199, 145] on div "Producer Details Edit ID 09f5da99-3353-4b7d-840a-7134a1d390e7 Name Marc Ivins E…" at bounding box center [168, 151] width 131 height 130
click at [55, 31] on button "Distributors" at bounding box center [55, 30] width 32 height 10
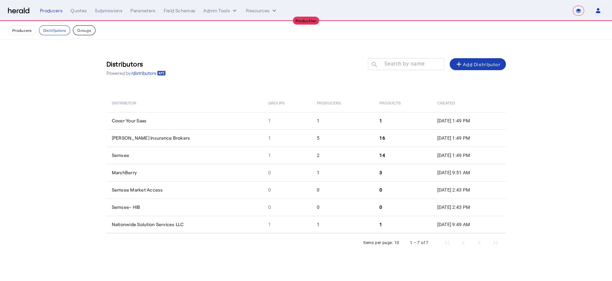
click at [88, 33] on button "Groups" at bounding box center [84, 30] width 23 height 10
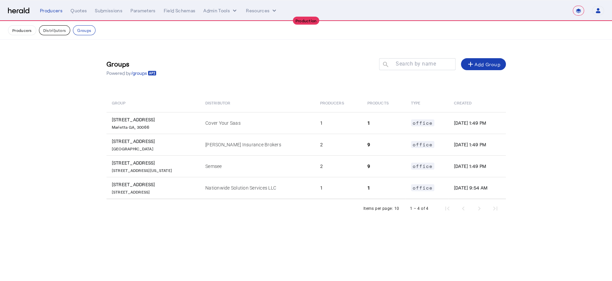
click at [57, 33] on button "Distributors" at bounding box center [55, 30] width 32 height 10
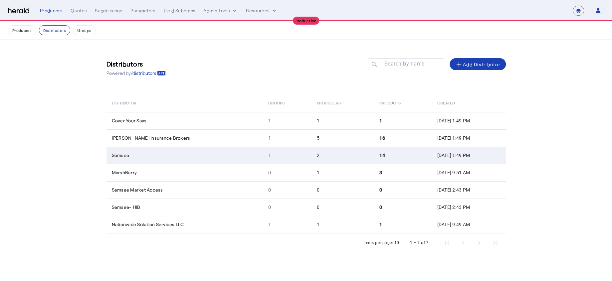
click at [284, 154] on td "1" at bounding box center [287, 155] width 49 height 17
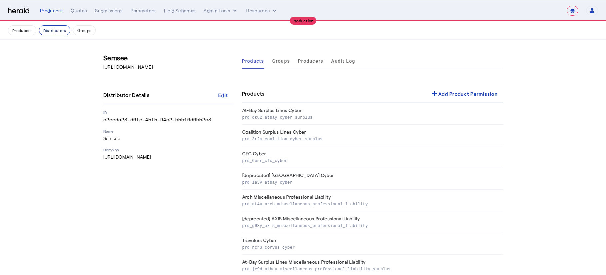
click at [53, 34] on button "Distributors" at bounding box center [55, 30] width 32 height 10
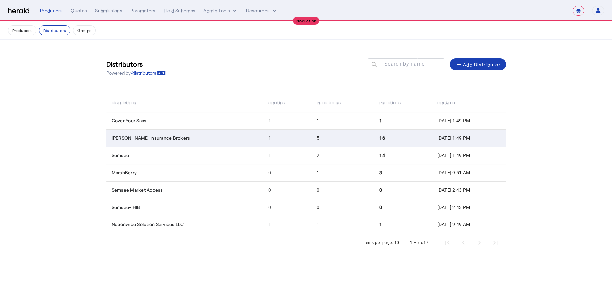
click at [218, 138] on td "Heffernan Insurance Brokers" at bounding box center [185, 138] width 157 height 17
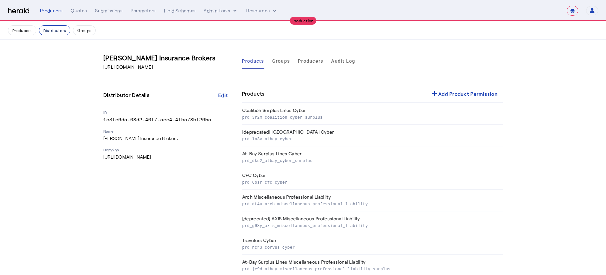
click at [43, 31] on button "Distributors" at bounding box center [55, 30] width 32 height 10
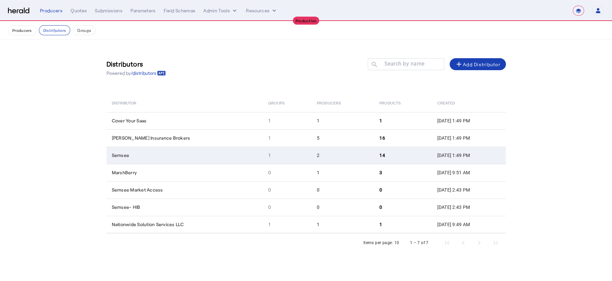
click at [194, 162] on td "Semsee" at bounding box center [185, 155] width 157 height 17
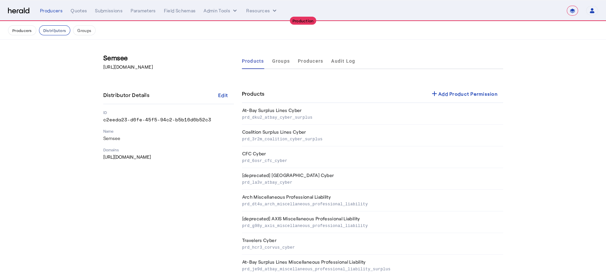
click at [56, 31] on button "Distributors" at bounding box center [55, 30] width 32 height 10
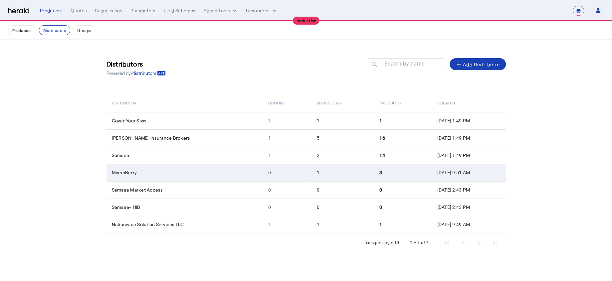
click at [177, 170] on td "MarshBerry" at bounding box center [185, 172] width 157 height 17
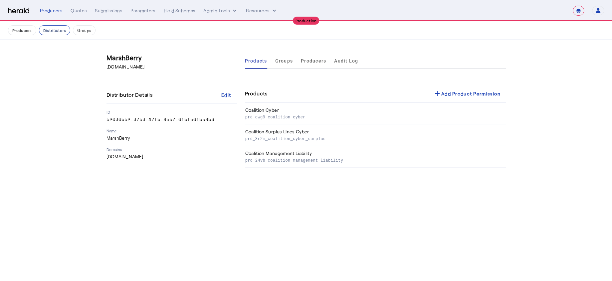
click at [54, 29] on button "Distributors" at bounding box center [55, 30] width 32 height 10
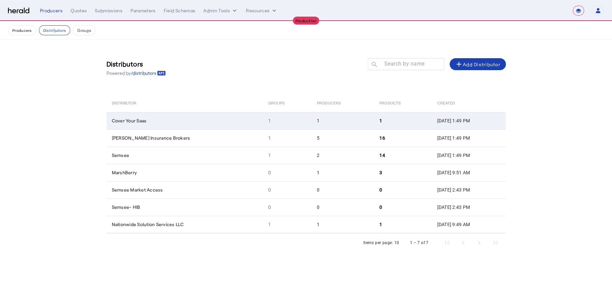
click at [213, 121] on td "Cover Your Saas" at bounding box center [185, 120] width 157 height 17
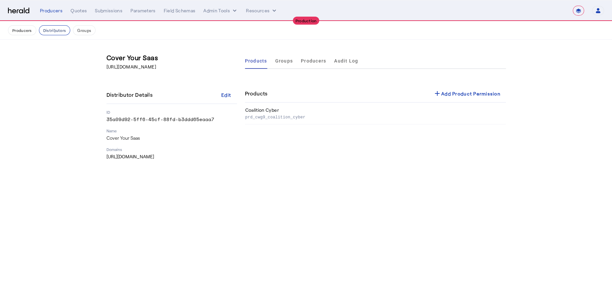
click at [61, 34] on button "Distributors" at bounding box center [55, 30] width 32 height 10
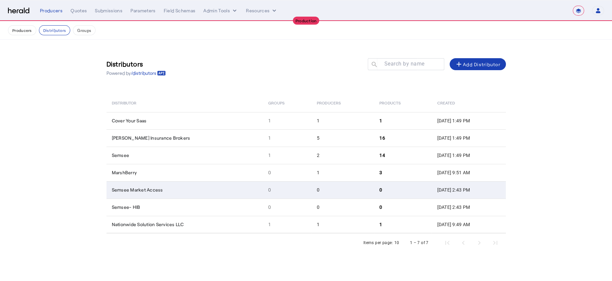
click at [197, 189] on td "Semsee Market Access" at bounding box center [185, 189] width 157 height 17
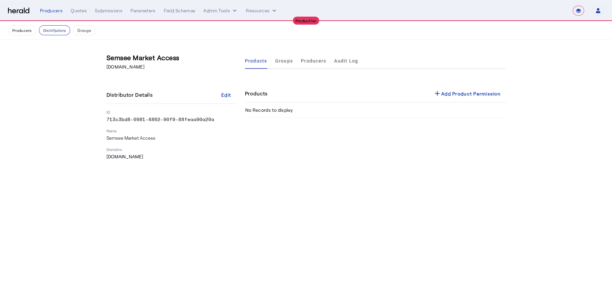
click at [59, 32] on button "Distributors" at bounding box center [55, 30] width 32 height 10
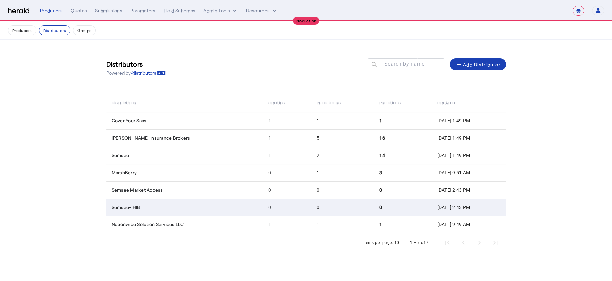
click at [191, 207] on td "Semsee- HIB" at bounding box center [185, 207] width 157 height 17
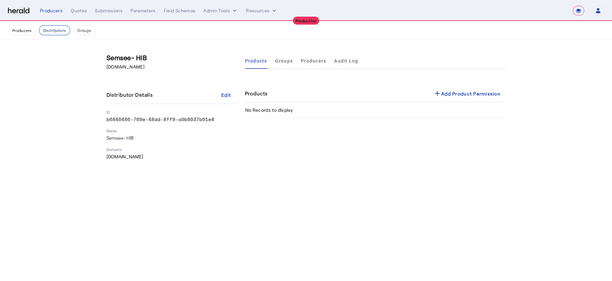
click at [54, 31] on button "Distributors" at bounding box center [55, 30] width 32 height 10
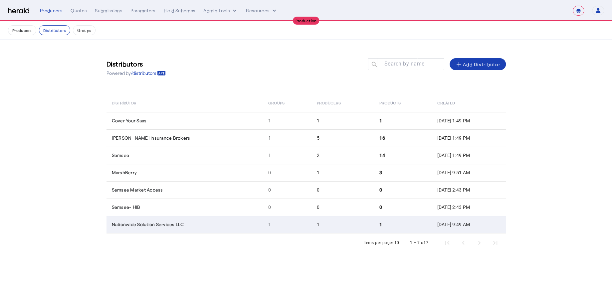
click at [236, 225] on td "Nationwide Solution Services LLC" at bounding box center [185, 224] width 157 height 17
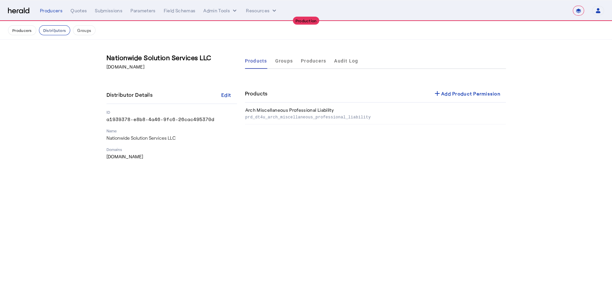
click at [57, 29] on button "Distributors" at bounding box center [55, 30] width 32 height 10
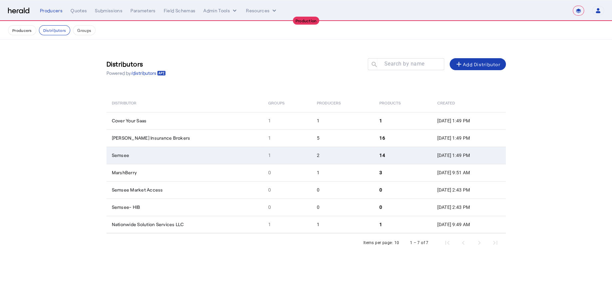
click at [216, 153] on td "Semsee" at bounding box center [185, 155] width 157 height 17
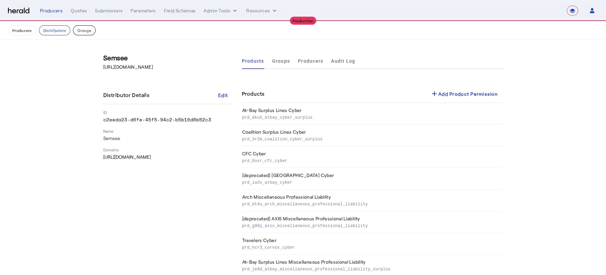
click at [86, 34] on button "Groups" at bounding box center [84, 30] width 23 height 10
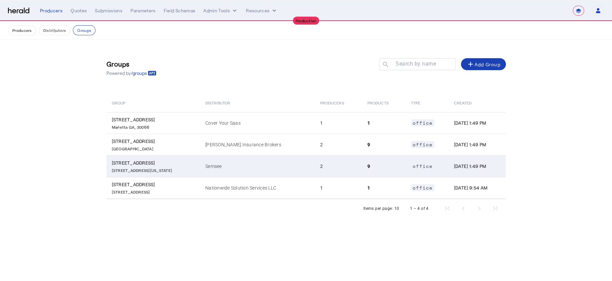
click at [263, 167] on td "Semsee" at bounding box center [257, 166] width 115 height 22
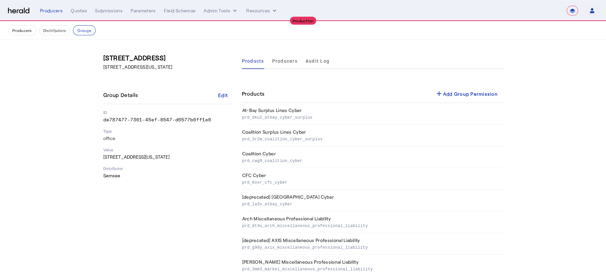
scroll to position [35, 0]
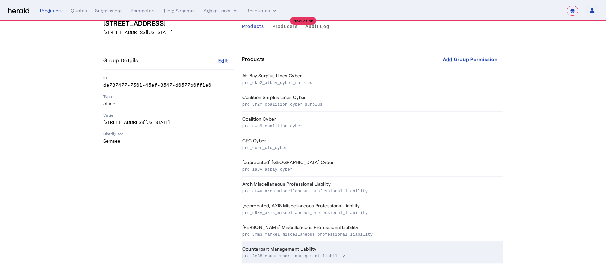
click at [378, 253] on p "prd_2c38_counterpart_management_liability" at bounding box center [371, 255] width 258 height 7
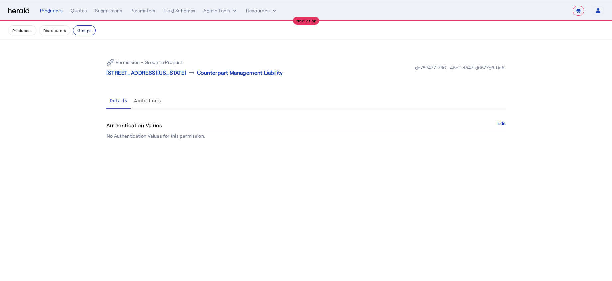
click at [81, 31] on button "Groups" at bounding box center [84, 30] width 23 height 10
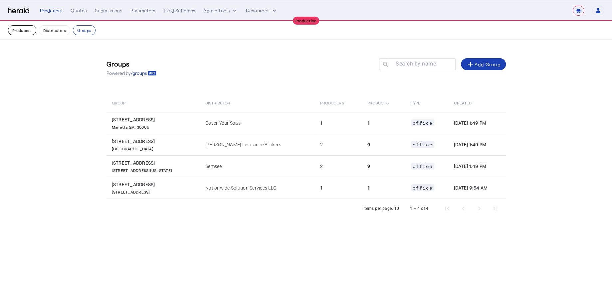
click at [25, 28] on button "Producers" at bounding box center [22, 30] width 28 height 10
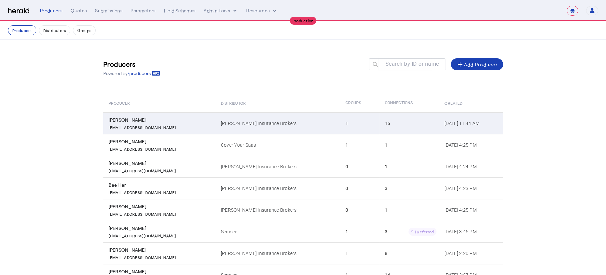
click at [288, 125] on td "Heffernan Insurance Brokers" at bounding box center [277, 123] width 125 height 22
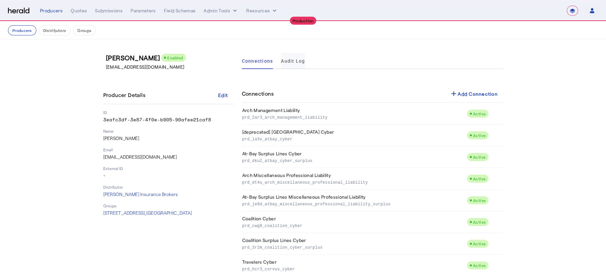
click at [294, 60] on span "Audit Log" at bounding box center [293, 61] width 24 height 5
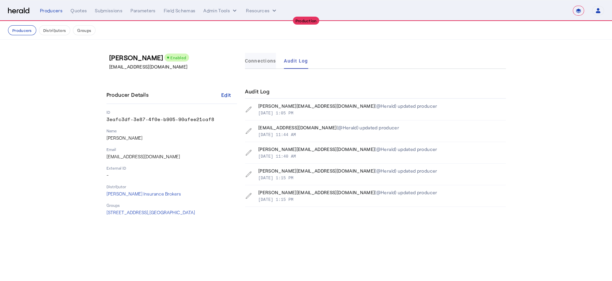
click at [255, 65] on span "Connections" at bounding box center [260, 61] width 31 height 16
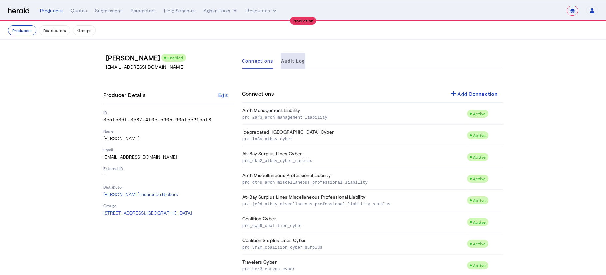
click at [290, 66] on span "Audit Log" at bounding box center [293, 61] width 24 height 16
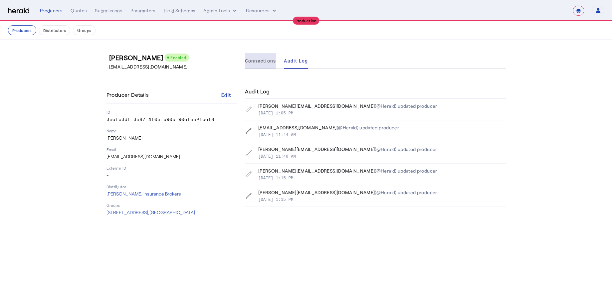
click at [252, 64] on span "Connections" at bounding box center [260, 61] width 31 height 16
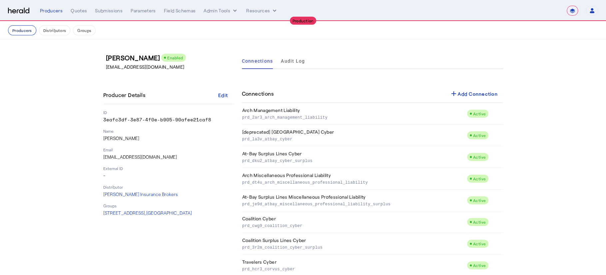
click at [26, 34] on button "Producers" at bounding box center [22, 30] width 28 height 10
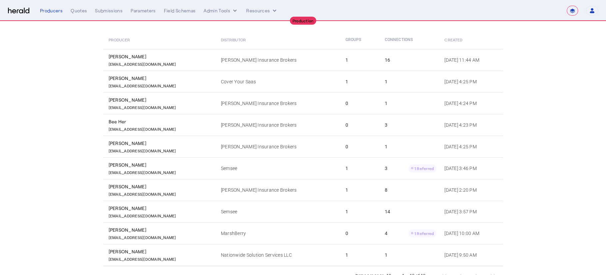
scroll to position [63, 0]
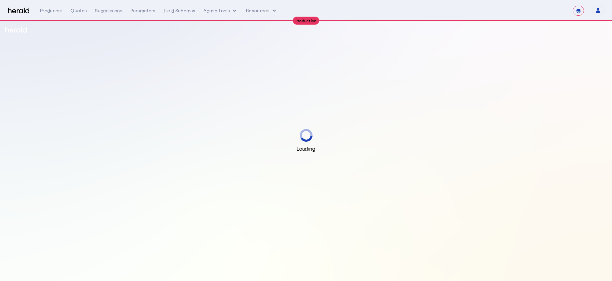
select select "**********"
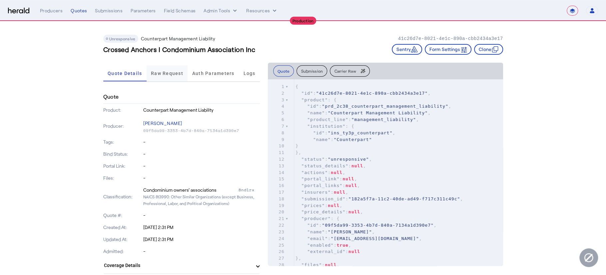
click at [165, 71] on span "Raw Request" at bounding box center [167, 73] width 32 height 5
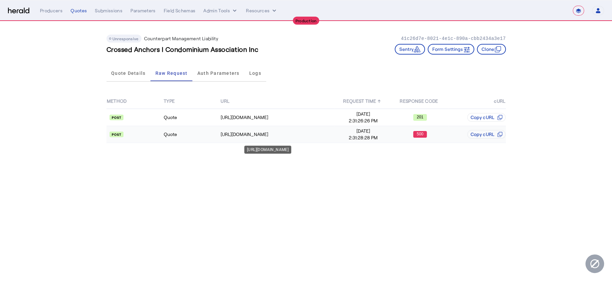
click at [269, 130] on td "https://api.yourcounterpart.com/partners/v1/application/b8c15582-b9eb-4bb5-8536…" at bounding box center [277, 134] width 114 height 17
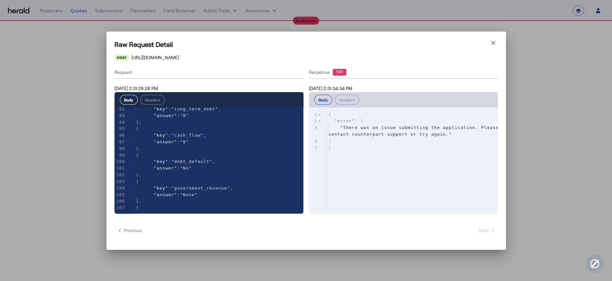
scroll to position [621, 0]
click at [493, 46] on icon "button" at bounding box center [493, 43] width 7 height 7
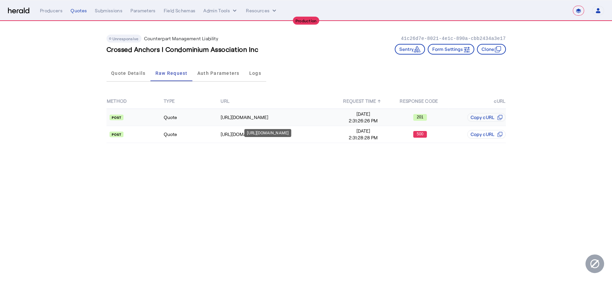
click at [305, 117] on div "[URL][DOMAIN_NAME]" at bounding box center [278, 117] width 114 height 7
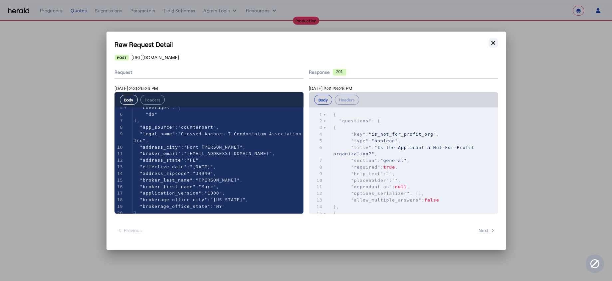
click at [489, 45] on button "Close modal" at bounding box center [493, 42] width 9 height 9
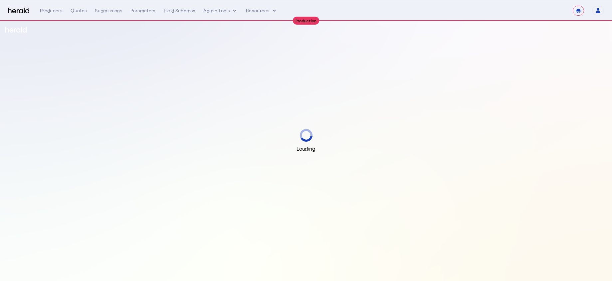
select select "**********"
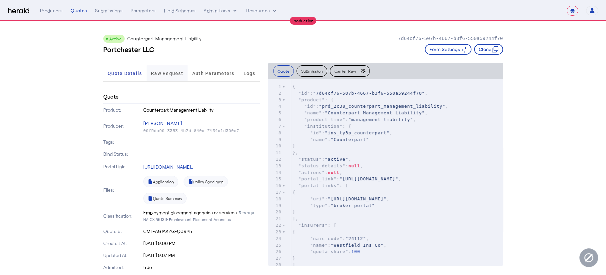
click at [168, 70] on span "Raw Request" at bounding box center [167, 73] width 32 height 16
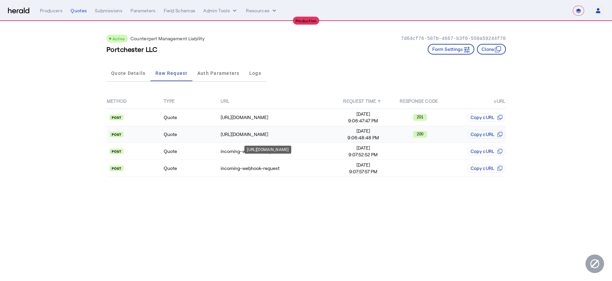
click at [268, 135] on div "[URL][DOMAIN_NAME]" at bounding box center [278, 134] width 114 height 7
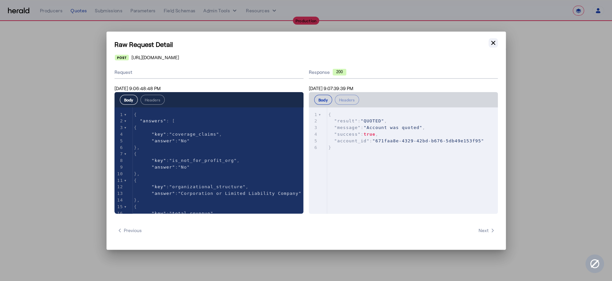
click at [491, 40] on icon "button" at bounding box center [493, 43] width 7 height 7
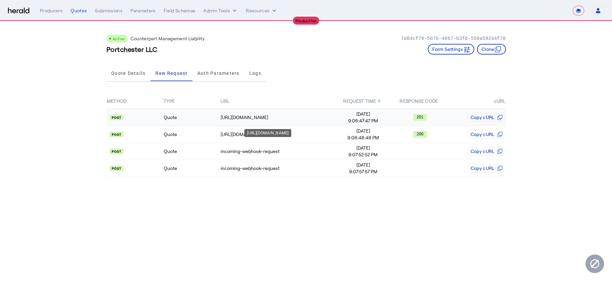
click at [279, 111] on td "[URL][DOMAIN_NAME]" at bounding box center [277, 117] width 114 height 17
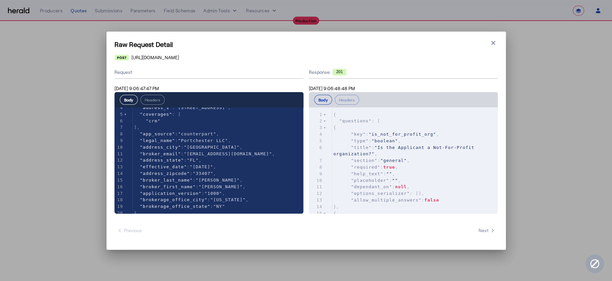
scroll to position [33, 0]
click at [496, 45] on icon "button" at bounding box center [493, 43] width 7 height 7
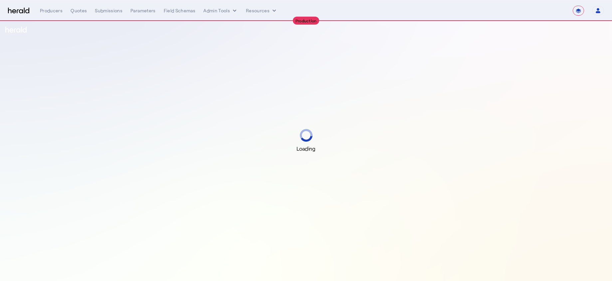
select select "**********"
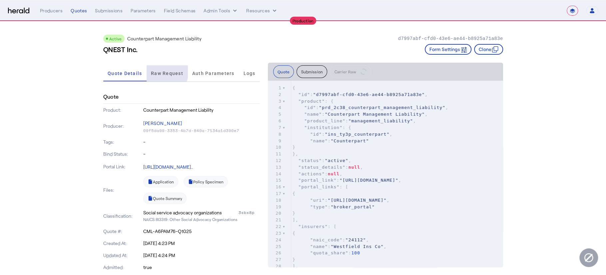
click at [164, 71] on span "Raw Request" at bounding box center [167, 73] width 32 height 5
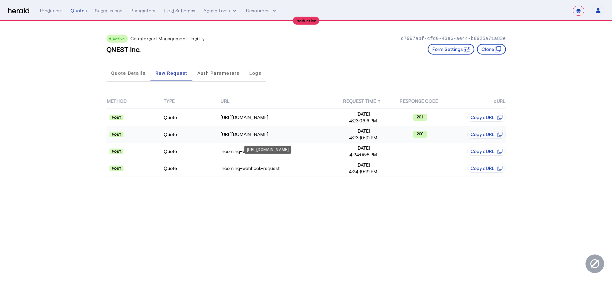
click at [275, 135] on div "[URL][DOMAIN_NAME]" at bounding box center [278, 134] width 114 height 7
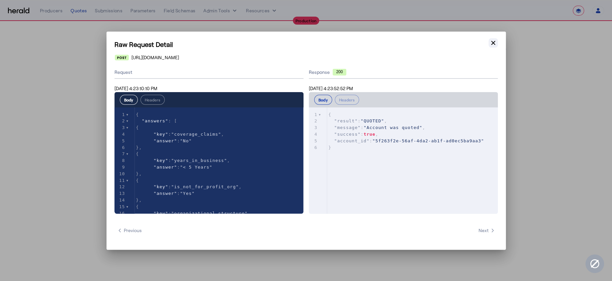
click at [490, 41] on icon "button" at bounding box center [493, 43] width 7 height 7
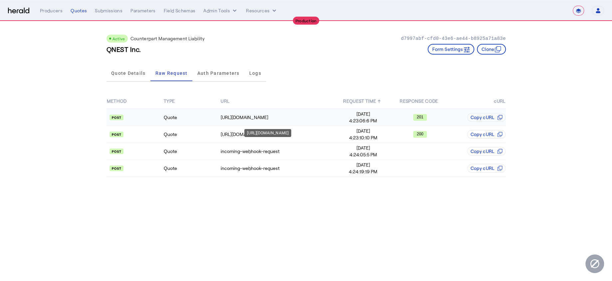
click at [239, 124] on td "[URL][DOMAIN_NAME]" at bounding box center [277, 117] width 114 height 17
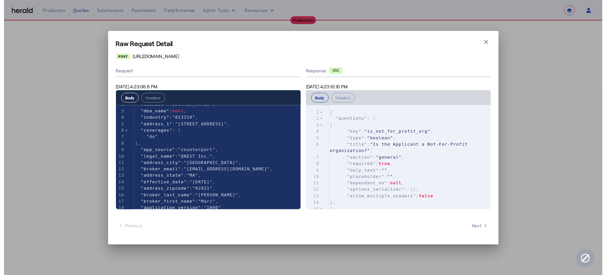
scroll to position [40, 0]
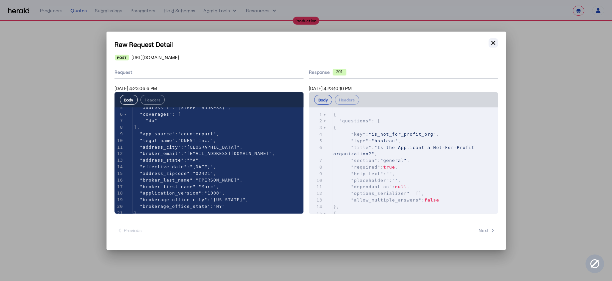
click at [490, 46] on icon "button" at bounding box center [493, 43] width 7 height 7
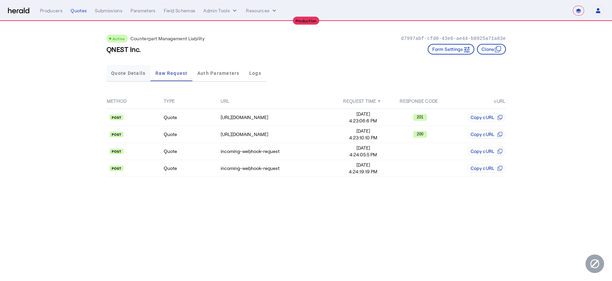
click at [133, 74] on span "Quote Details" at bounding box center [128, 73] width 34 height 5
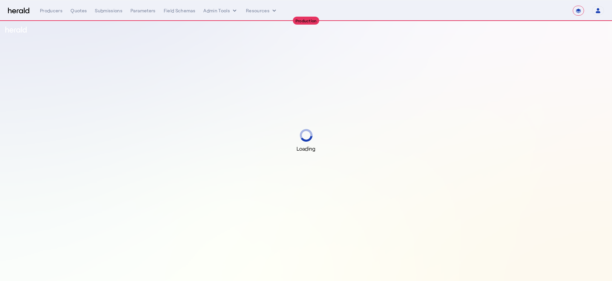
select select "**********"
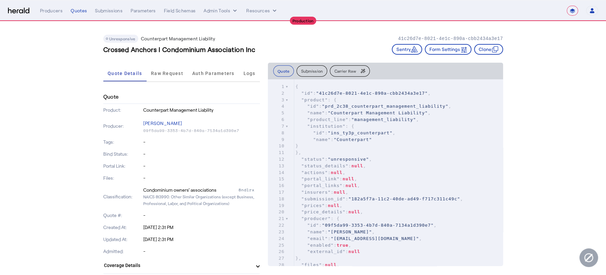
click at [177, 79] on span "Raw Request" at bounding box center [167, 73] width 32 height 16
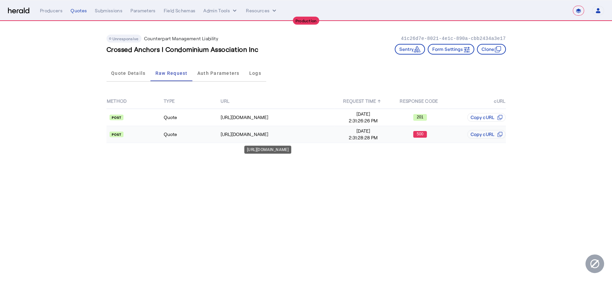
click at [327, 136] on div "[URL][DOMAIN_NAME]" at bounding box center [278, 134] width 114 height 7
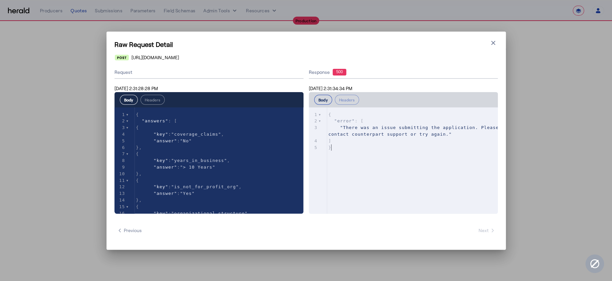
type textarea "**********"
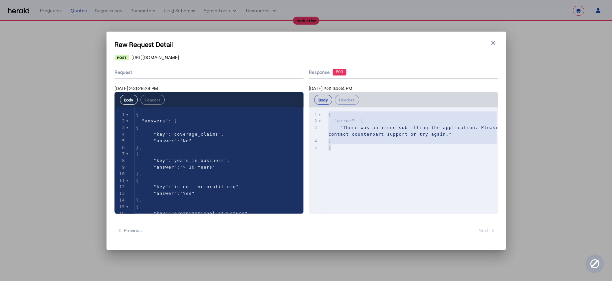
drag, startPoint x: 343, startPoint y: 154, endPoint x: 316, endPoint y: 93, distance: 66.8
click at [316, 93] on div "**********" at bounding box center [403, 153] width 189 height 122
click at [495, 47] on button "Close modal" at bounding box center [493, 42] width 9 height 9
